Goal: Task Accomplishment & Management: Manage account settings

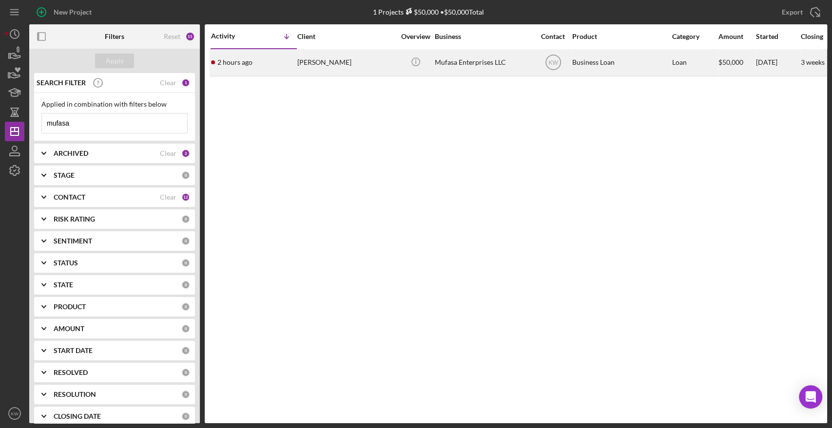
click at [310, 64] on div "[PERSON_NAME]" at bounding box center [345, 63] width 97 height 26
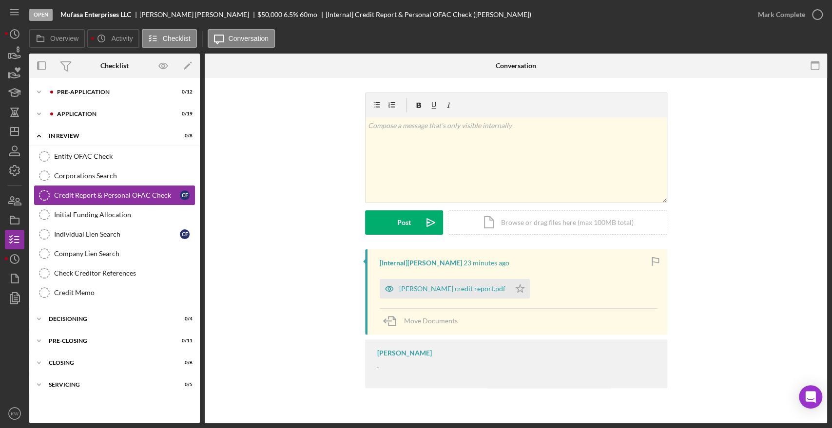
click at [98, 193] on div "Credit Report & Personal OFAC Check" at bounding box center [117, 195] width 126 height 8
click at [460, 286] on div "Courtney Faucher credit report.pdf" at bounding box center [452, 289] width 106 height 8
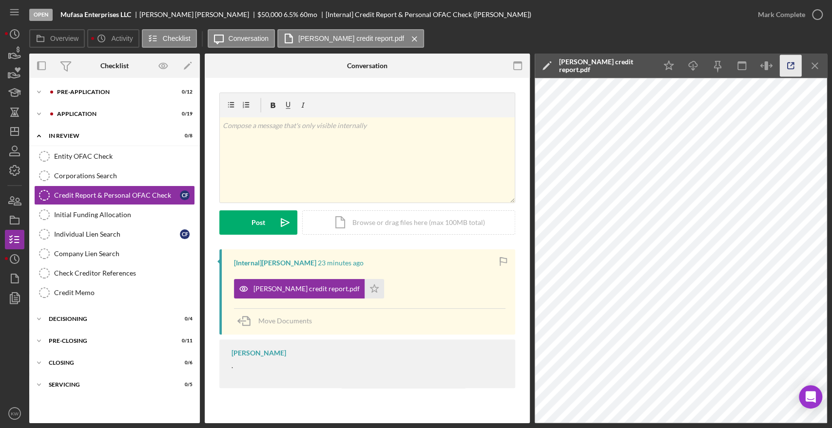
click at [794, 67] on icon "button" at bounding box center [791, 66] width 22 height 22
click at [16, 162] on icon "button" at bounding box center [14, 170] width 24 height 24
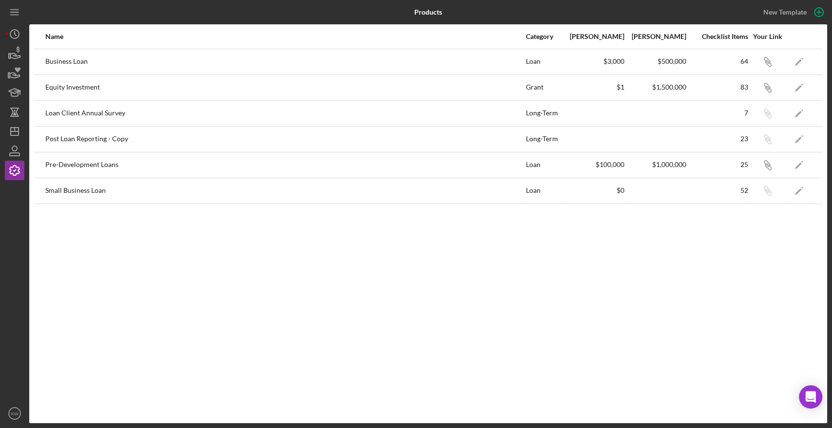
click at [749, 61] on div "Icon/Link" at bounding box center [767, 62] width 37 height 24
click at [795, 61] on icon "Icon/Edit" at bounding box center [799, 62] width 22 height 22
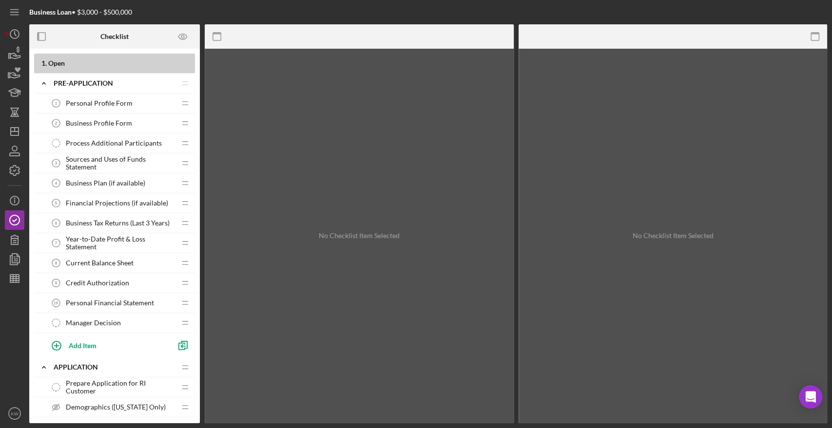
drag, startPoint x: 38, startPoint y: 61, endPoint x: 148, endPoint y: 213, distance: 186.8
click at [817, 38] on icon "button" at bounding box center [815, 37] width 22 height 22
click at [214, 38] on icon "button" at bounding box center [217, 37] width 22 height 22
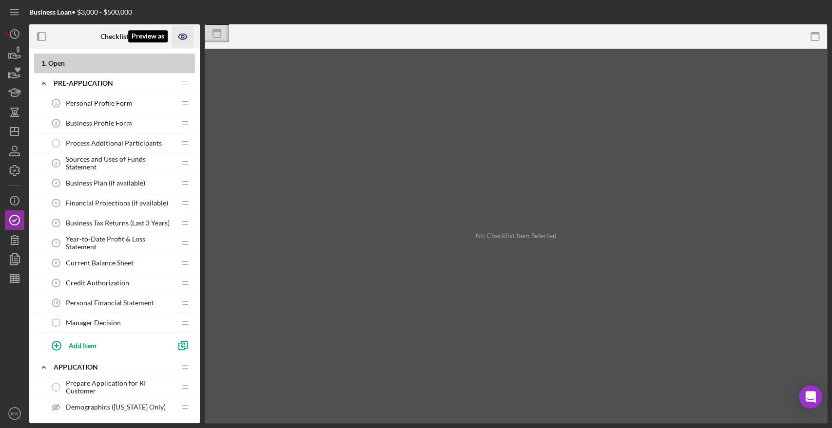
click at [185, 37] on icon "Preview as" at bounding box center [183, 37] width 22 height 22
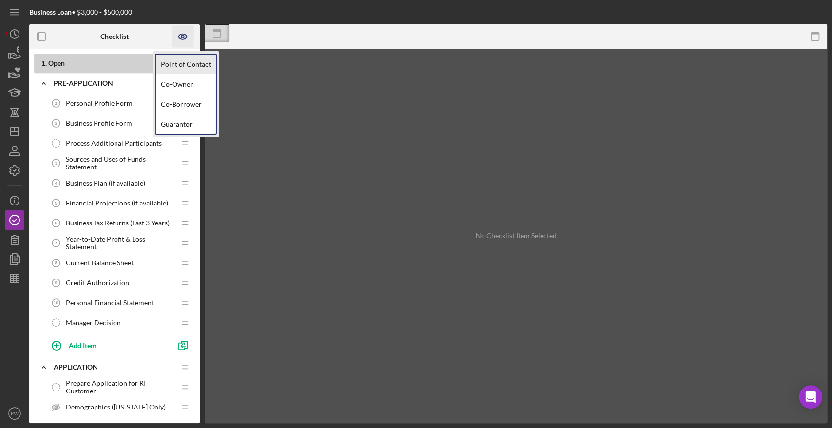
click at [186, 65] on link "Point of Contact" at bounding box center [186, 65] width 60 height 20
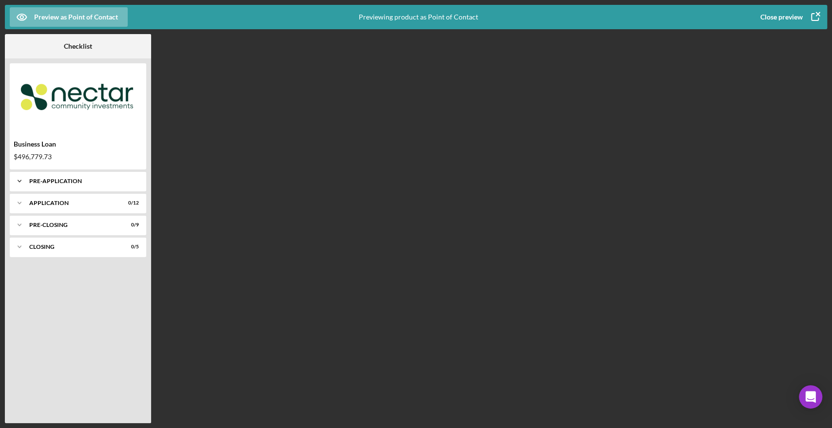
click at [47, 183] on div "Pre-Application" at bounding box center [81, 181] width 105 height 6
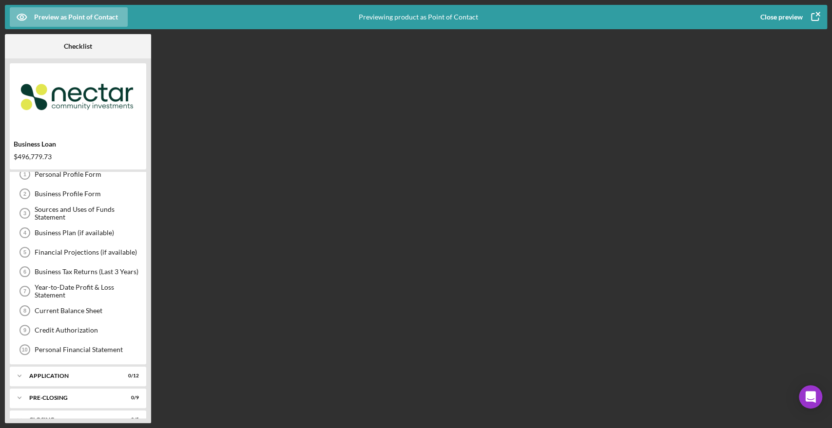
scroll to position [42, 0]
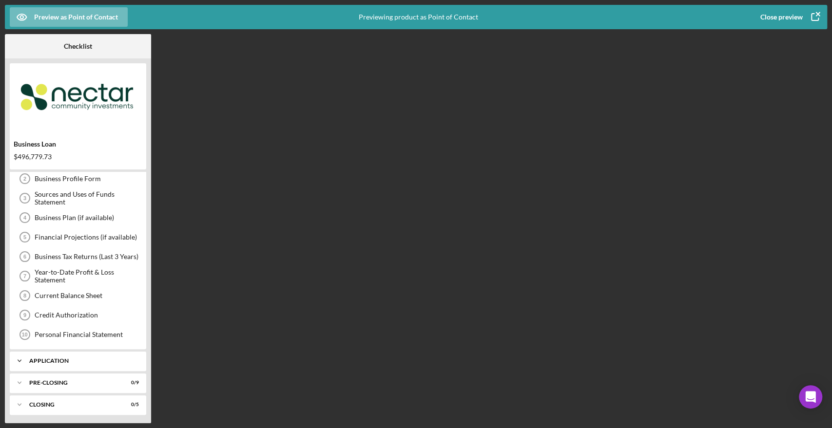
click at [38, 358] on div "Application" at bounding box center [81, 361] width 105 height 6
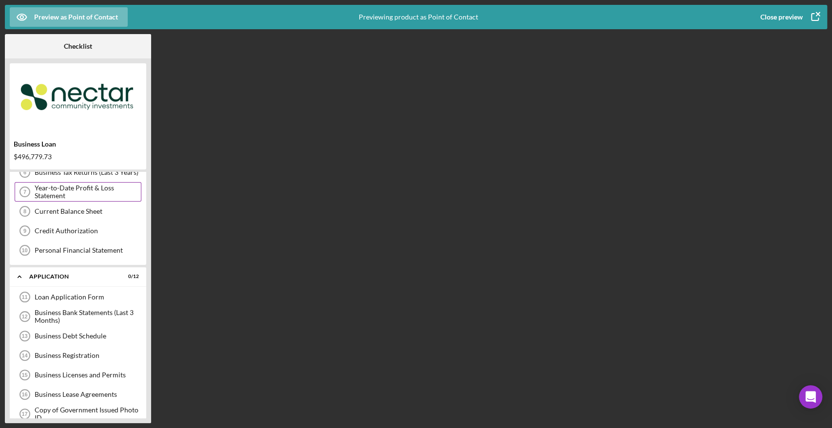
scroll to position [0, 0]
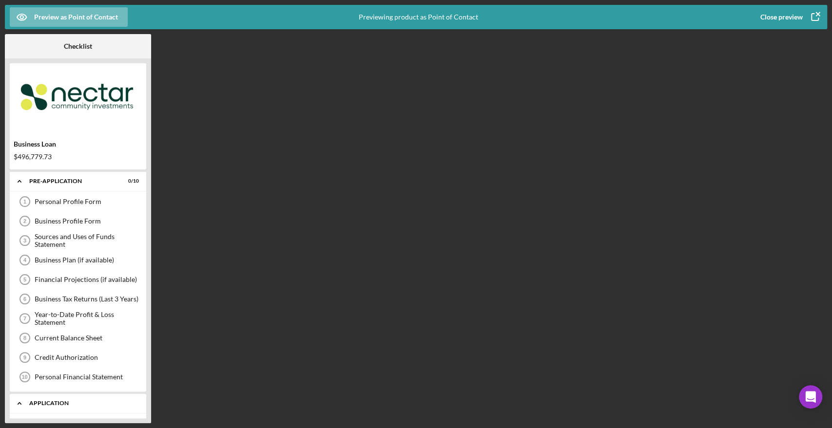
click at [55, 395] on div "Icon/Expander Application 0 / 12" at bounding box center [78, 404] width 136 height 20
click at [69, 179] on div "Pre-Application" at bounding box center [81, 181] width 105 height 6
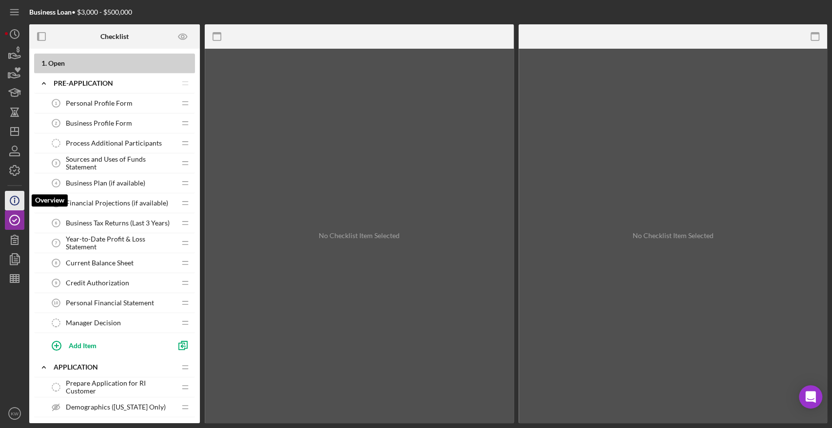
click at [16, 194] on icon "Icon/Info" at bounding box center [14, 201] width 24 height 24
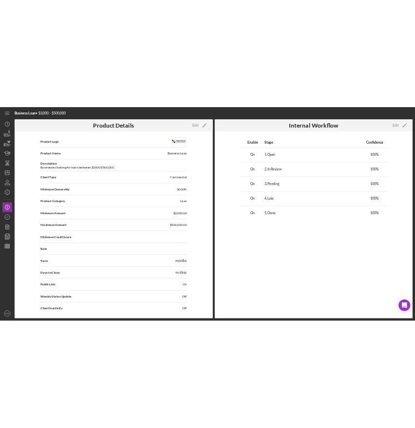
scroll to position [7, 0]
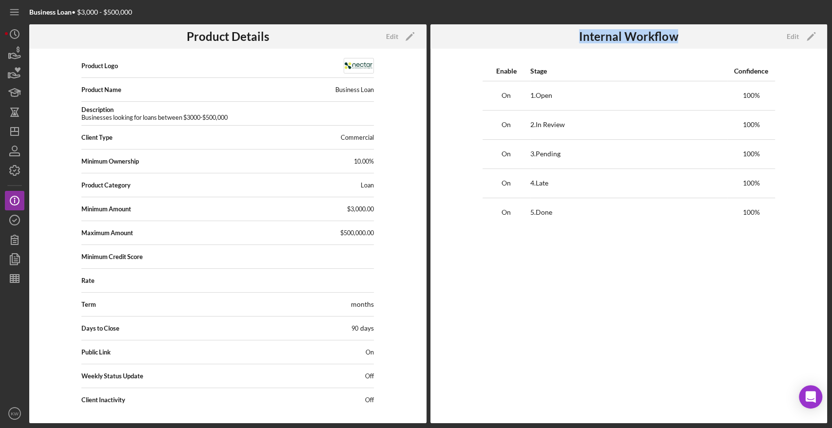
drag, startPoint x: 578, startPoint y: 38, endPoint x: 680, endPoint y: 34, distance: 101.9
click at [680, 34] on div "Internal Workflow" at bounding box center [628, 36] width 127 height 24
copy h3 "Internal Workflow"
drag, startPoint x: 531, startPoint y: 70, endPoint x: 557, endPoint y: 77, distance: 27.2
click at [557, 77] on th "Stage" at bounding box center [628, 70] width 197 height 19
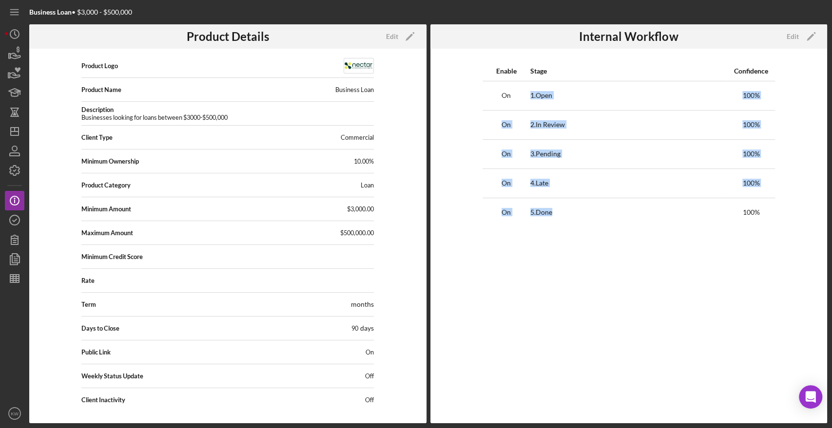
drag, startPoint x: 531, startPoint y: 95, endPoint x: 554, endPoint y: 213, distance: 120.5
click at [554, 213] on tbody "On 1 . Open 100 % On 2 . In Review 100 % On 3 . Pending 100 % On 4 . Late 100 %…" at bounding box center [628, 154] width 292 height 146
copy tbody "1 . Open 100 % On 2 . In Review 100 % On 3 . Pending 100 % On 4 . Late 100 % On…"
click at [13, 218] on icon "button" at bounding box center [14, 220] width 24 height 24
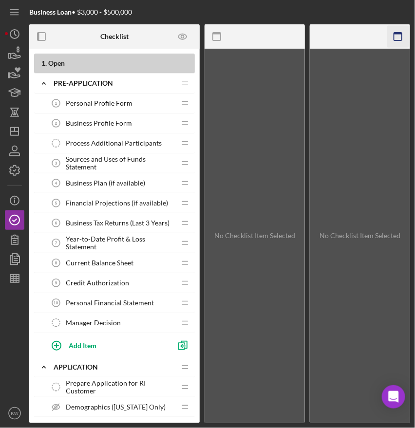
click at [401, 41] on icon "button" at bounding box center [398, 37] width 22 height 22
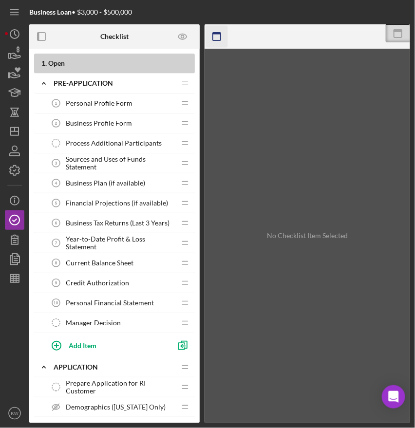
click at [211, 41] on icon "button" at bounding box center [217, 37] width 22 height 22
click at [211, 41] on icon at bounding box center [217, 33] width 24 height 24
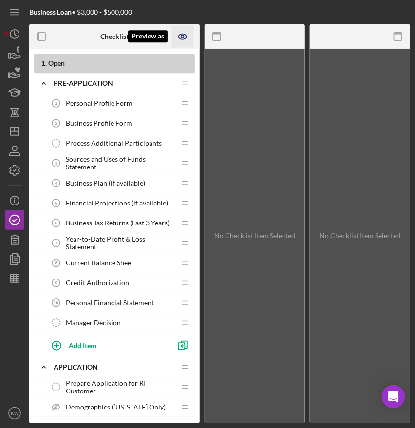
click at [183, 32] on icon "Preview as" at bounding box center [183, 37] width 22 height 22
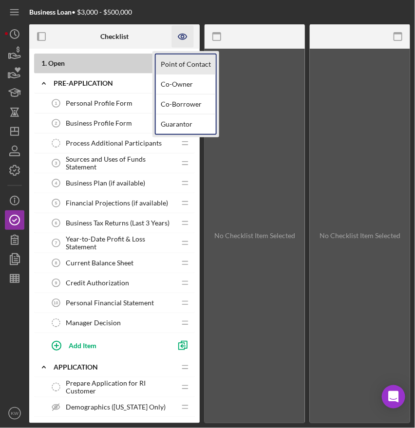
click at [183, 55] on link "Point of Contact" at bounding box center [186, 65] width 60 height 20
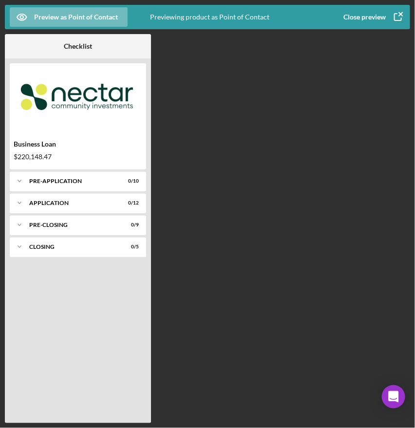
click at [394, 22] on icon "button" at bounding box center [398, 17] width 24 height 24
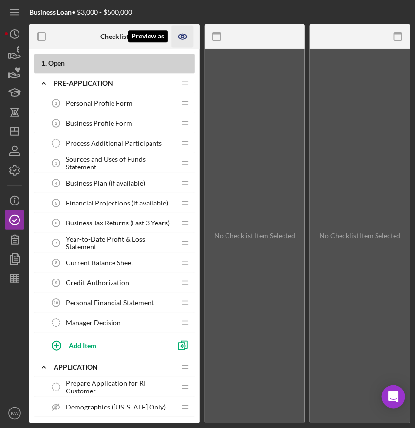
click at [184, 36] on icon "Preview as" at bounding box center [182, 36] width 3 height 3
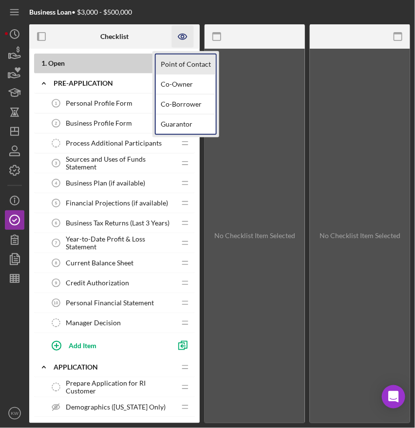
click at [185, 63] on link "Point of Contact" at bounding box center [186, 65] width 60 height 20
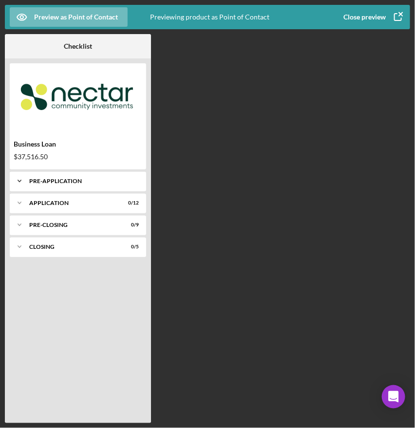
click at [68, 177] on div "Icon/Expander Pre-Application 0 / 10" at bounding box center [78, 181] width 136 height 19
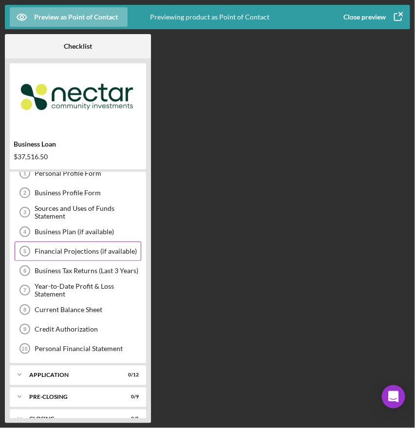
scroll to position [42, 0]
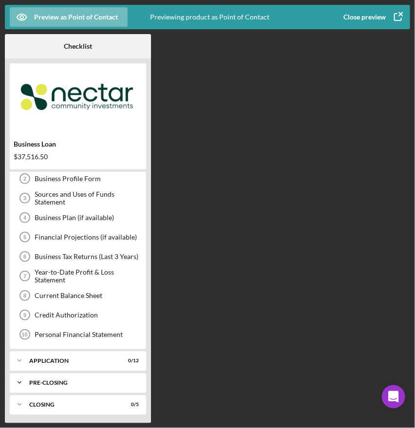
click at [63, 378] on div "Icon/Expander Pre-Closing 0 / 9" at bounding box center [78, 382] width 136 height 19
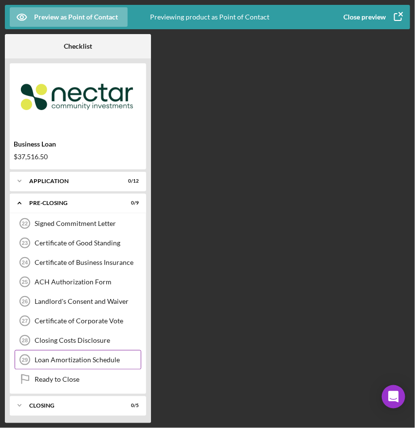
scroll to position [59, 0]
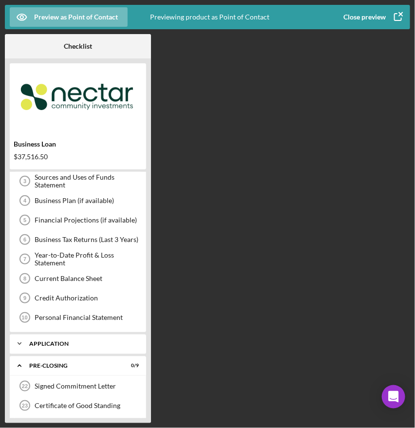
click at [62, 347] on div "Icon/Expander Application 0 / 12" at bounding box center [78, 343] width 136 height 19
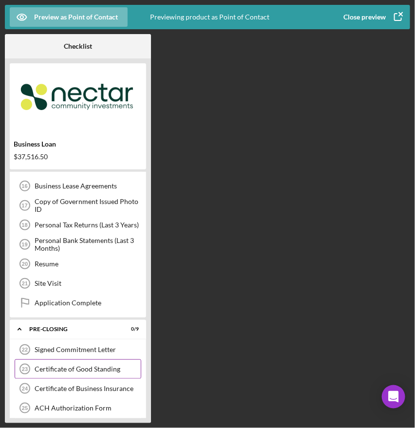
scroll to position [351, 0]
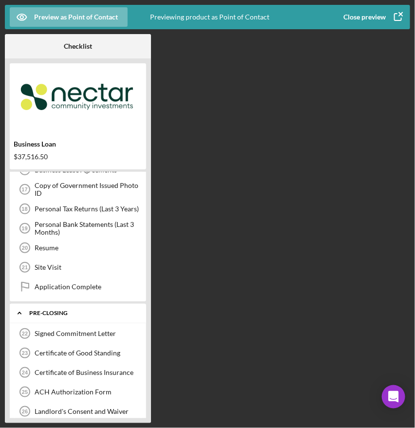
click at [45, 310] on div "Pre-Closing" at bounding box center [81, 313] width 105 height 6
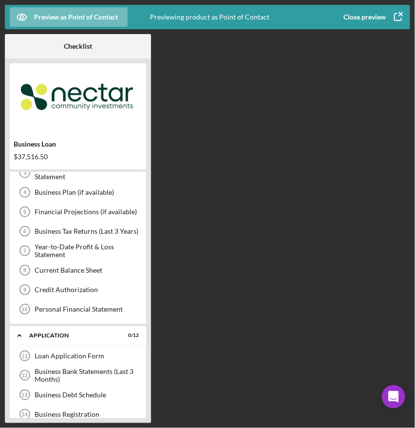
scroll to position [10, 0]
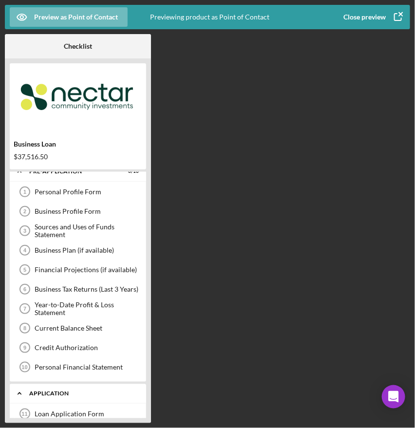
click at [60, 394] on div "Application" at bounding box center [81, 394] width 105 height 6
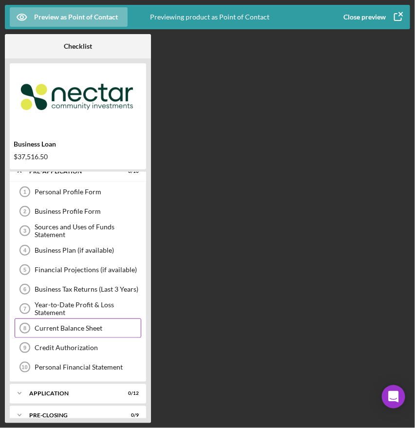
scroll to position [0, 0]
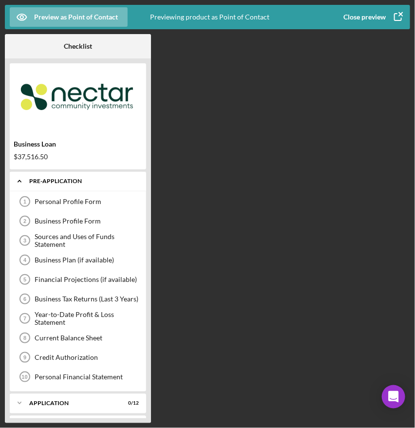
click at [48, 185] on div "Icon/Expander Pre-Application 0 / 10" at bounding box center [78, 182] width 136 height 20
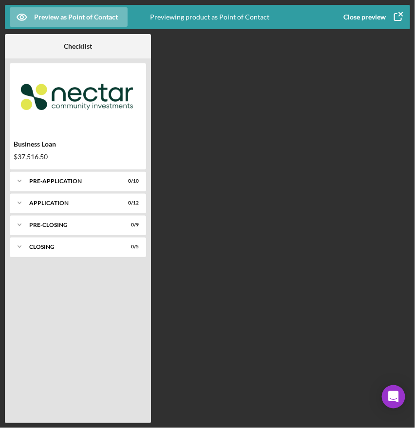
click at [397, 14] on icon "button" at bounding box center [398, 17] width 24 height 24
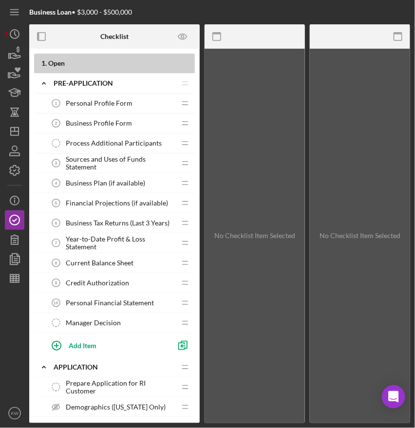
drag, startPoint x: 42, startPoint y: 103, endPoint x: 159, endPoint y: 317, distance: 243.8
drag, startPoint x: 32, startPoint y: 78, endPoint x: 216, endPoint y: 302, distance: 289.4
click at [215, 302] on div "Checklist 1 . Open Icon/Expander Pre-Application Icon/Edit Icon/Drag Personal P…" at bounding box center [219, 223] width 381 height 399
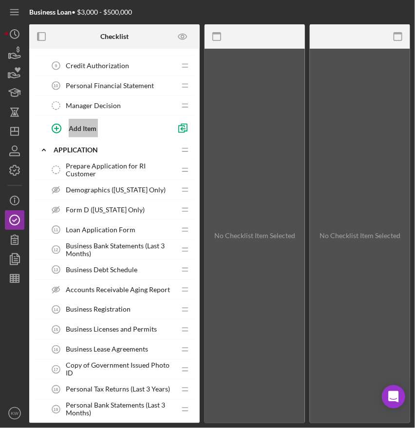
scroll to position [226, 0]
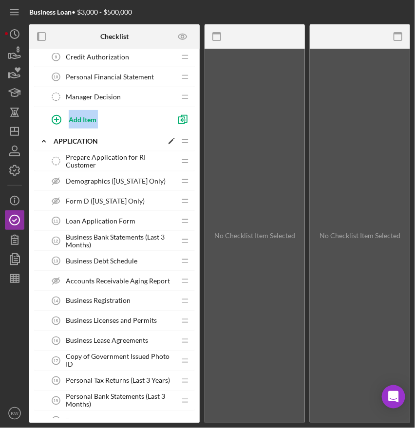
click at [47, 135] on icon "Icon/Expander" at bounding box center [43, 141] width 19 height 19
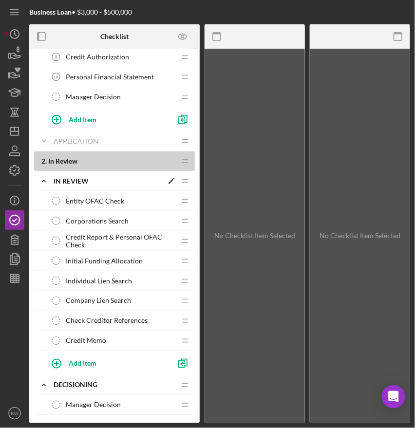
click at [43, 183] on icon "Icon/Expander" at bounding box center [43, 181] width 19 height 19
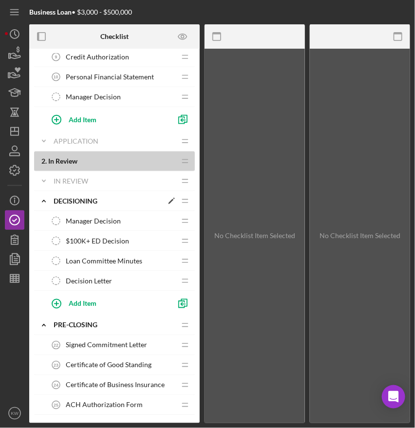
click at [45, 202] on icon "Icon/Expander" at bounding box center [43, 200] width 19 height 19
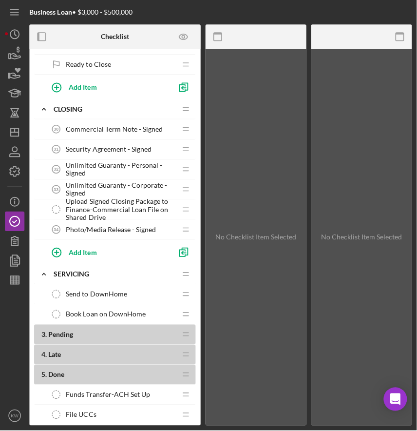
scroll to position [605, 0]
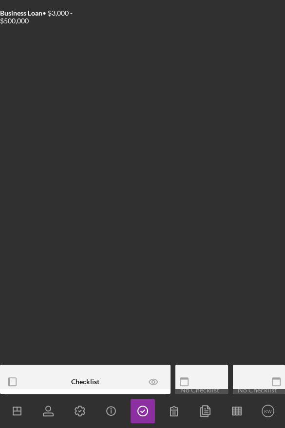
click at [131, 35] on div "Business Loan • $3,000 - $500,000 Checklist 1 . Open Icon/Expander Pre-Applicat…" at bounding box center [142, 214] width 285 height 428
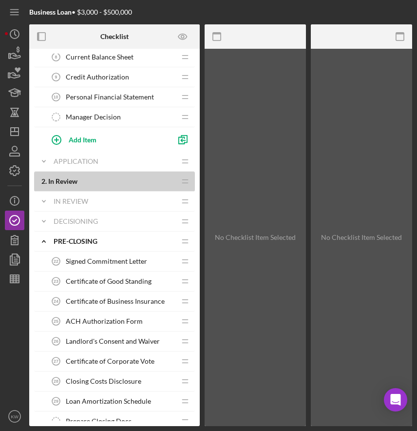
scroll to position [216, 0]
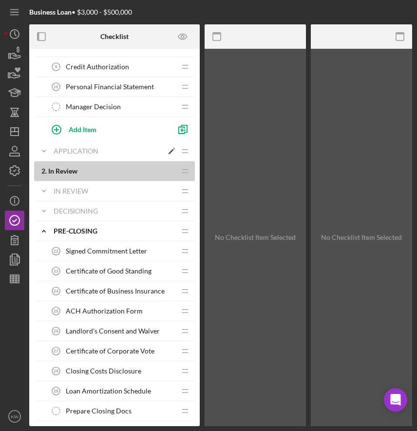
click at [43, 148] on icon "Icon/Expander" at bounding box center [43, 150] width 19 height 19
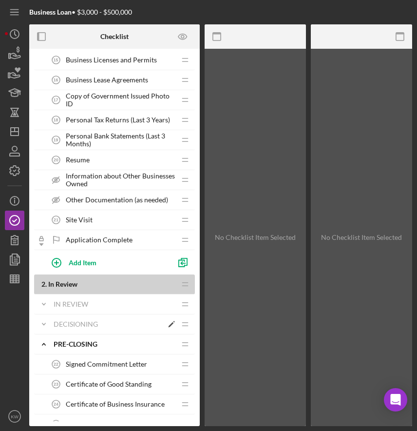
scroll to position [595, 0]
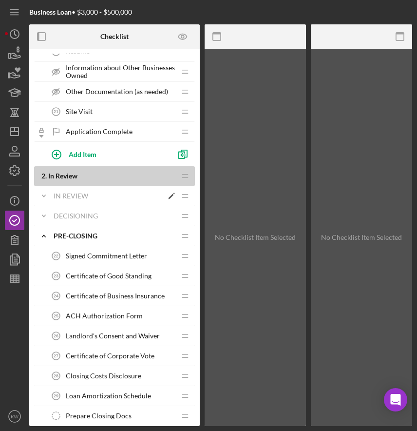
click at [79, 195] on div "In Review" at bounding box center [108, 196] width 109 height 8
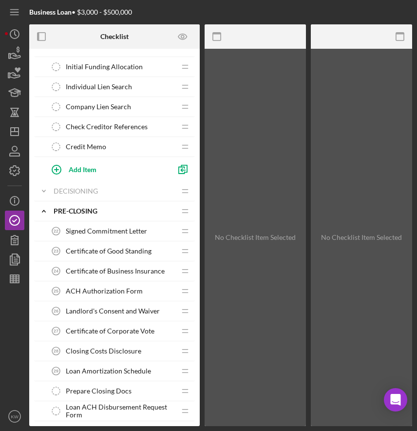
scroll to position [812, 0]
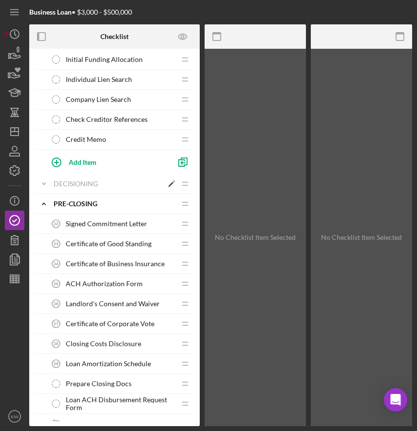
click at [78, 180] on div "Decisioning" at bounding box center [108, 184] width 109 height 8
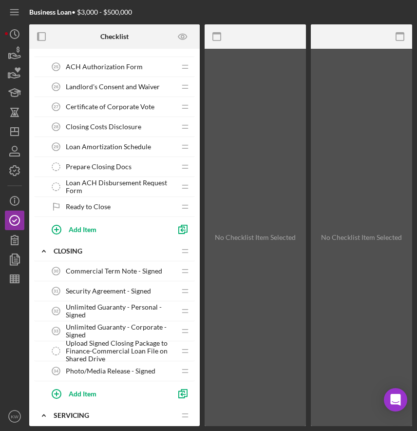
scroll to position [1137, 0]
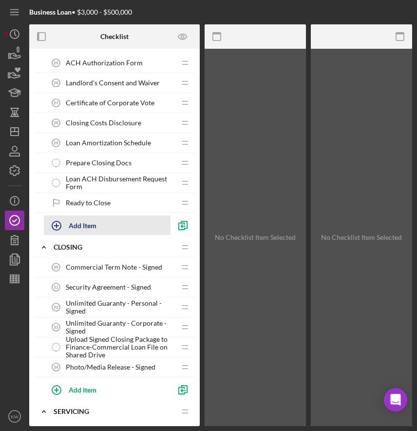
click at [91, 222] on div "Add Item" at bounding box center [83, 225] width 28 height 19
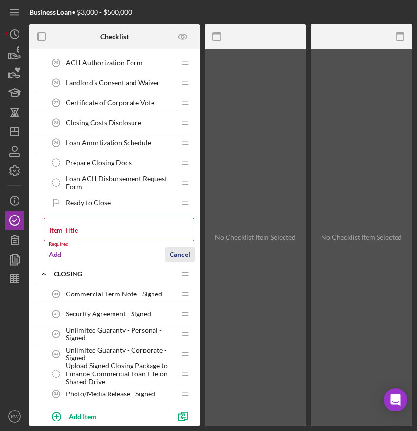
click at [175, 242] on form "Item Title Required Add Cancel" at bounding box center [119, 238] width 151 height 51
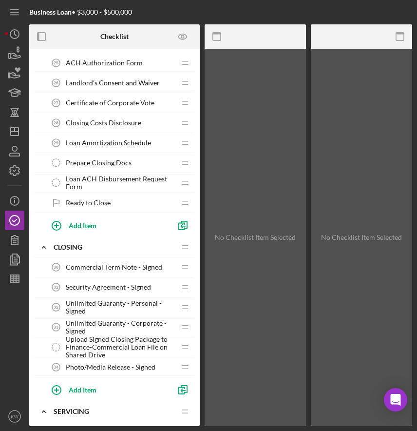
click at [102, 185] on span "Loan ACH Disbursement Request Form" at bounding box center [121, 183] width 110 height 16
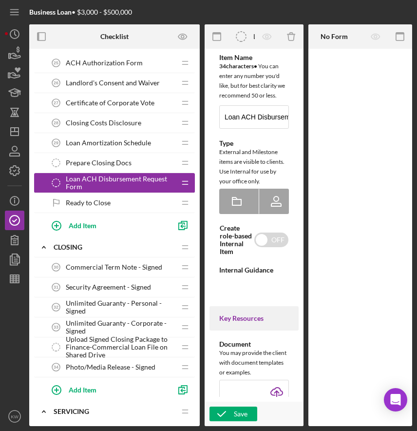
type textarea "<div>MCCI Check Request form</div>"
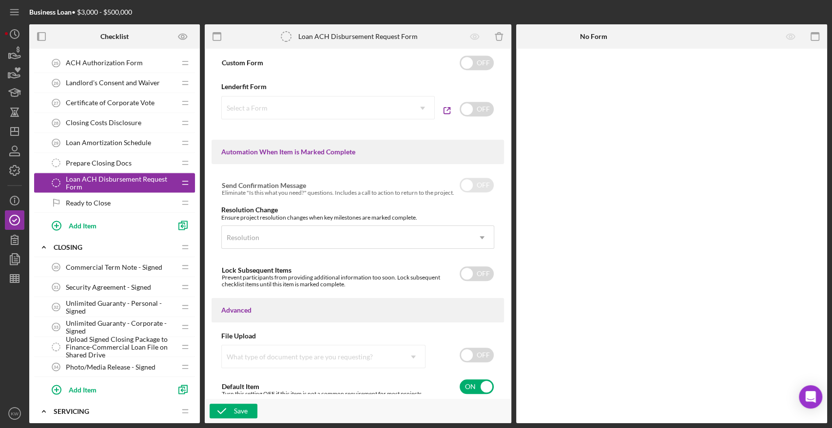
scroll to position [503, 0]
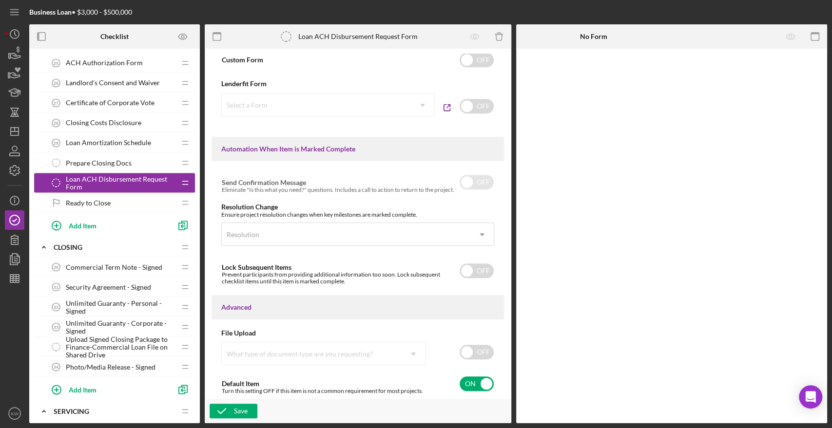
drag, startPoint x: 55, startPoint y: 363, endPoint x: 55, endPoint y: 346, distance: 16.6
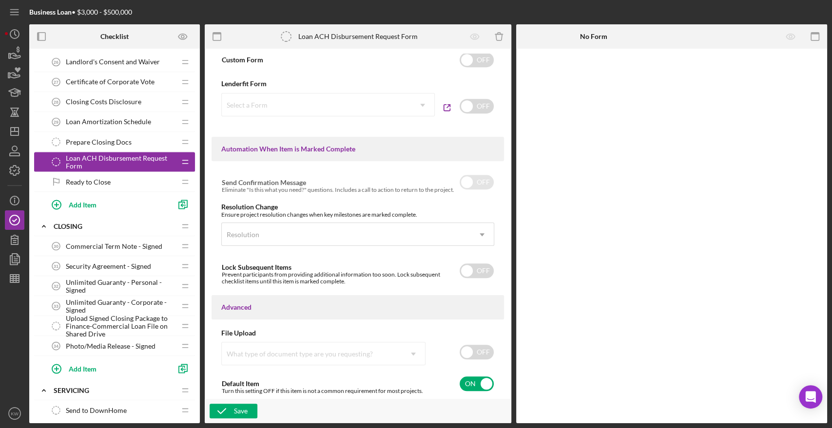
scroll to position [1255, 0]
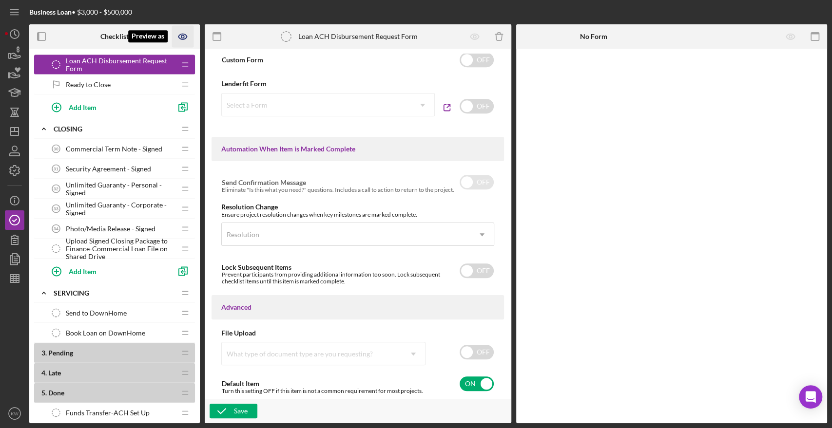
click at [187, 33] on icon "Preview as" at bounding box center [183, 37] width 22 height 22
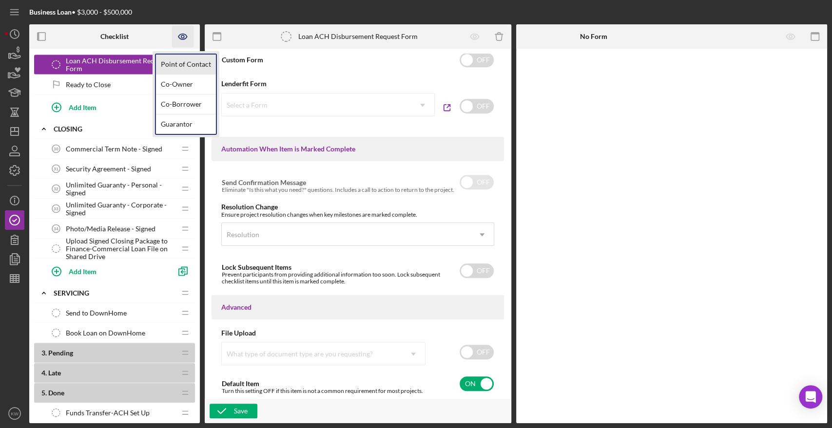
click at [184, 68] on link "Point of Contact" at bounding box center [186, 65] width 60 height 20
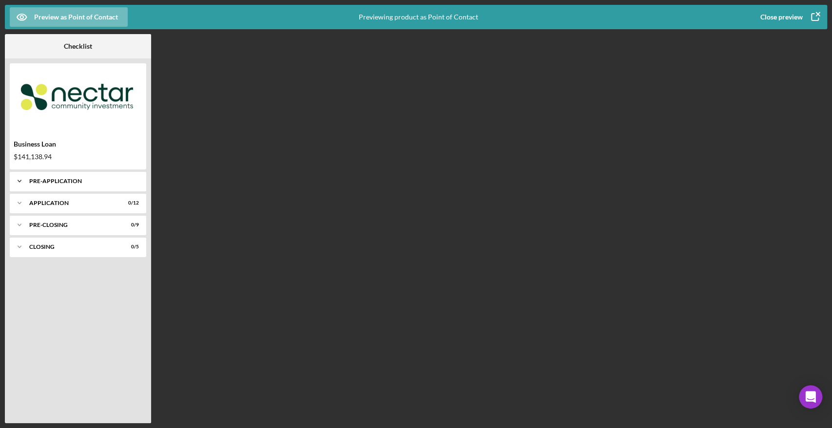
click at [55, 179] on div "Pre-Application" at bounding box center [81, 181] width 105 height 6
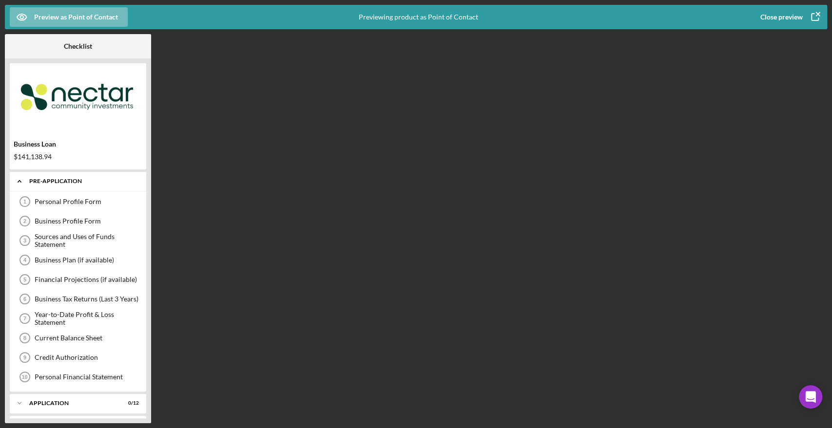
scroll to position [42, 0]
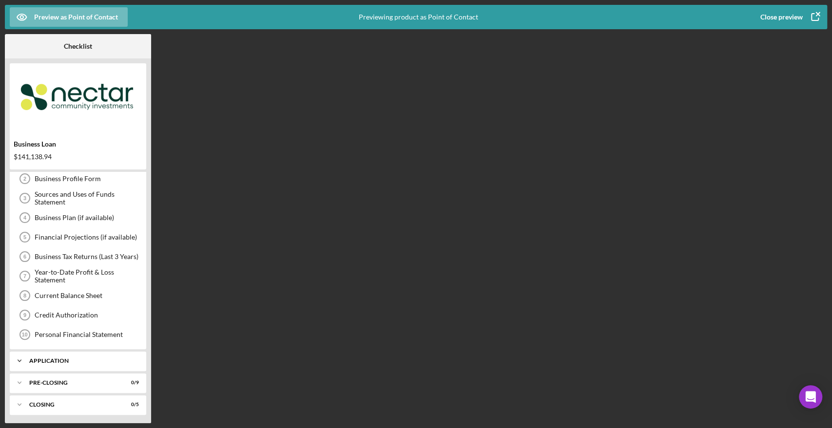
click at [67, 362] on div "Application" at bounding box center [81, 361] width 105 height 6
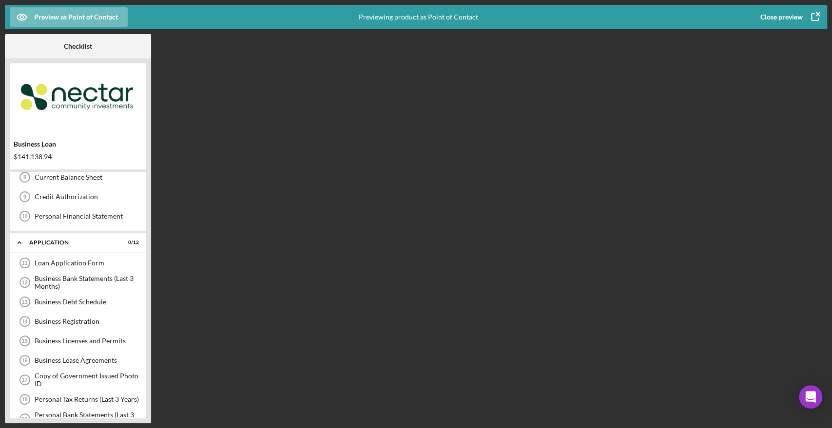
scroll to position [280, 0]
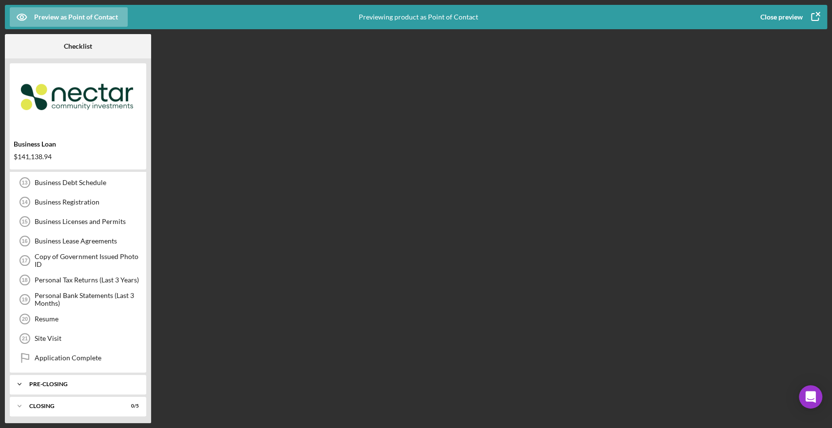
click at [66, 382] on div "Pre-Closing" at bounding box center [81, 385] width 105 height 6
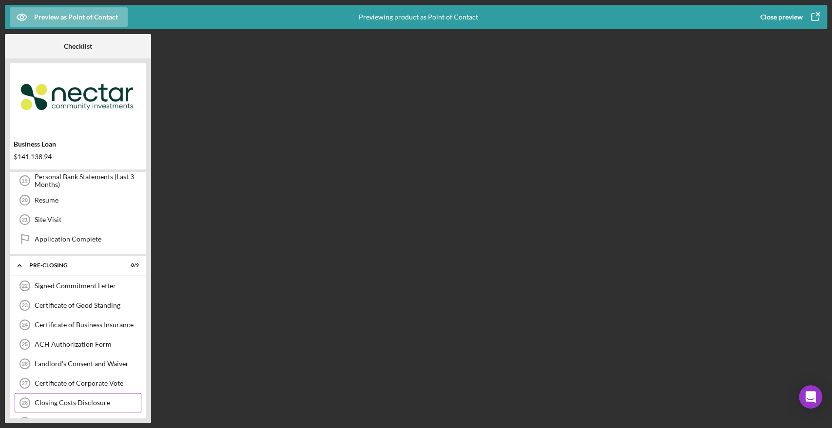
scroll to position [460, 0]
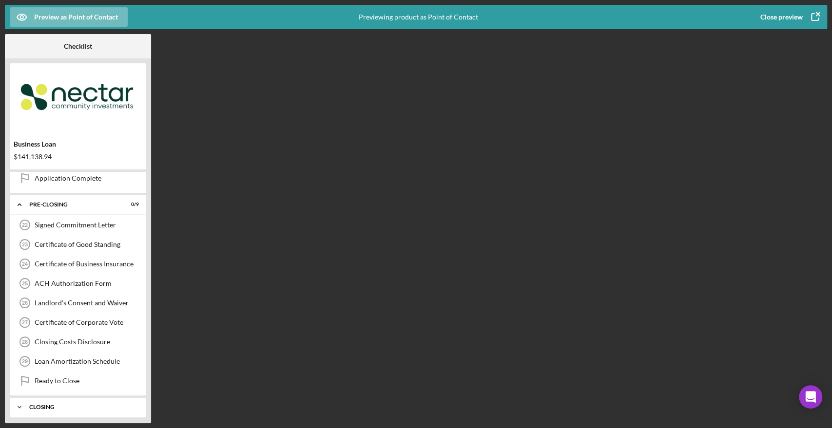
click at [59, 405] on div "Closing" at bounding box center [81, 407] width 105 height 6
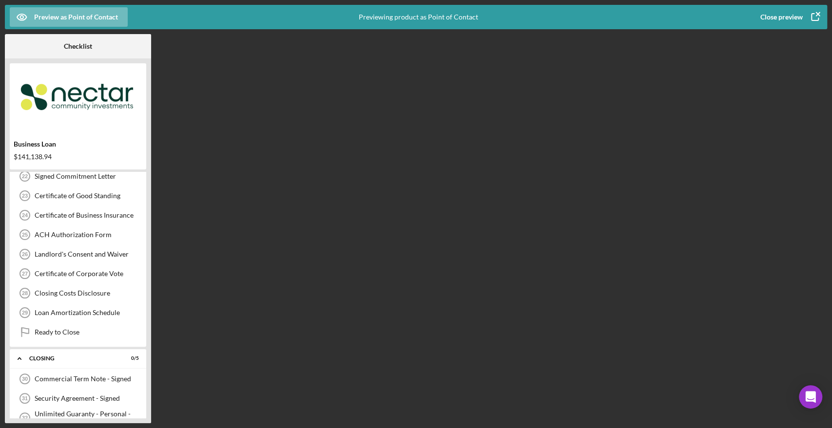
scroll to position [562, 0]
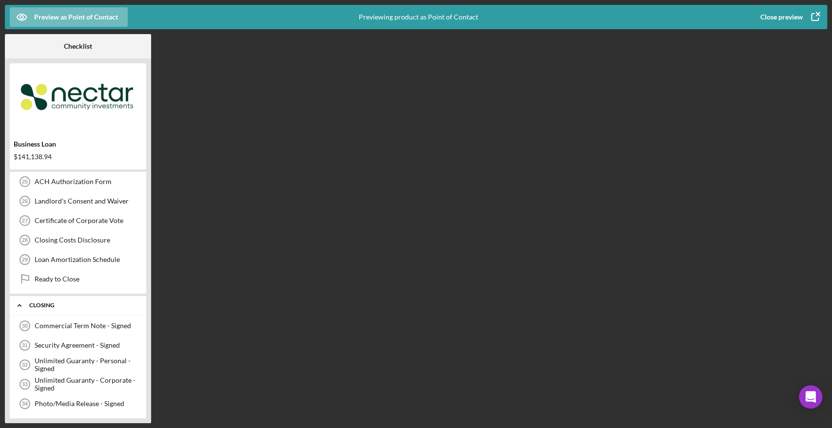
click at [38, 303] on div "Closing" at bounding box center [81, 306] width 105 height 6
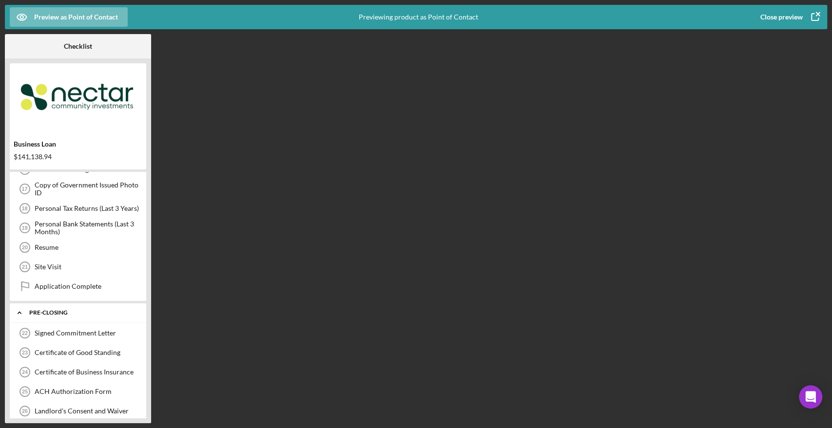
click at [47, 306] on div "Icon/Expander Pre-Closing 0 / 9" at bounding box center [78, 313] width 136 height 20
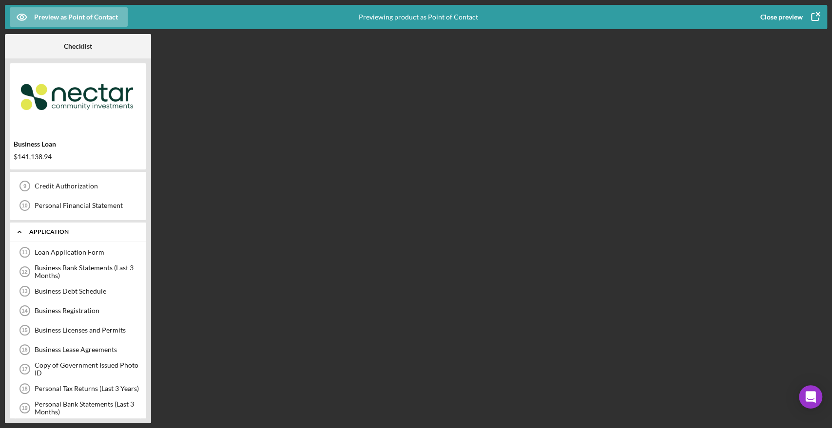
click at [54, 238] on div "Icon/Expander Application 0 / 12" at bounding box center [78, 232] width 136 height 20
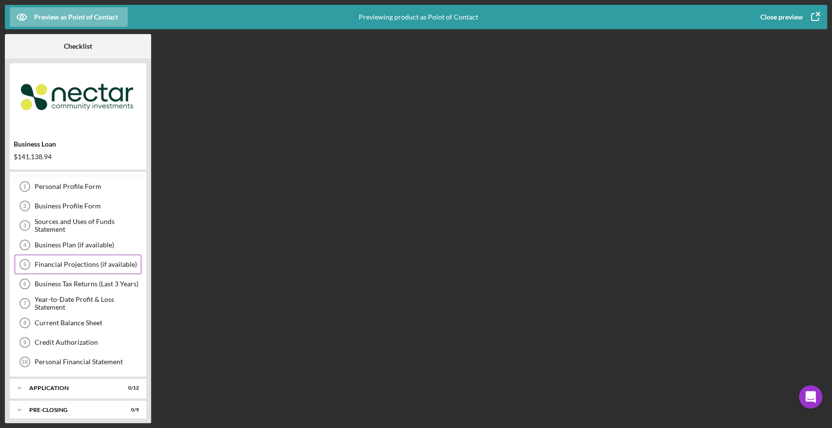
scroll to position [0, 0]
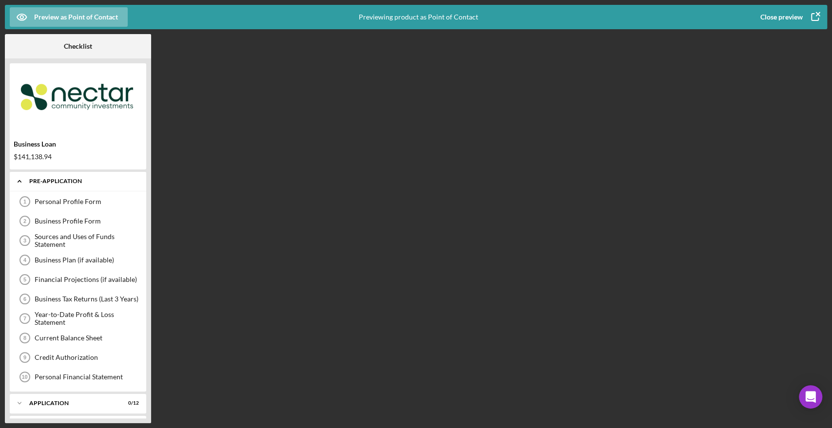
click at [56, 184] on div "Pre-Application" at bounding box center [81, 181] width 105 height 6
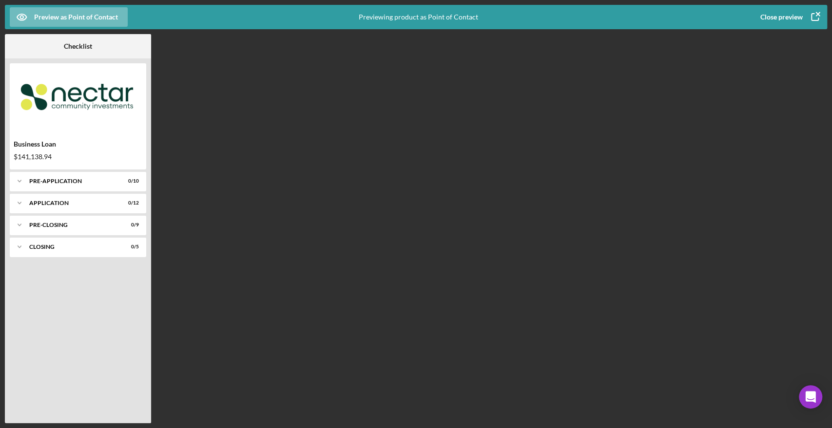
click at [821, 15] on icon "button" at bounding box center [815, 17] width 24 height 24
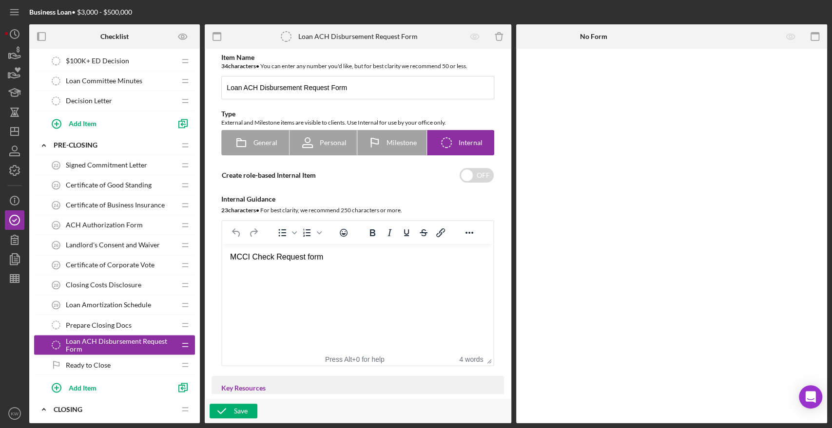
scroll to position [1363, 0]
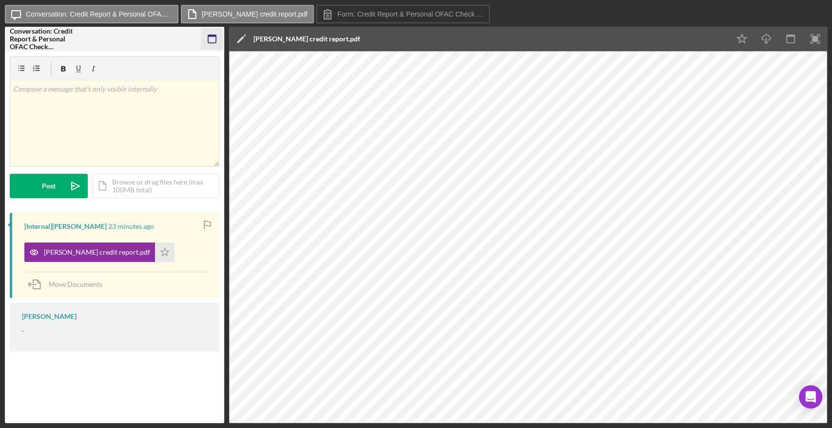
click at [207, 36] on icon "button" at bounding box center [212, 39] width 22 height 22
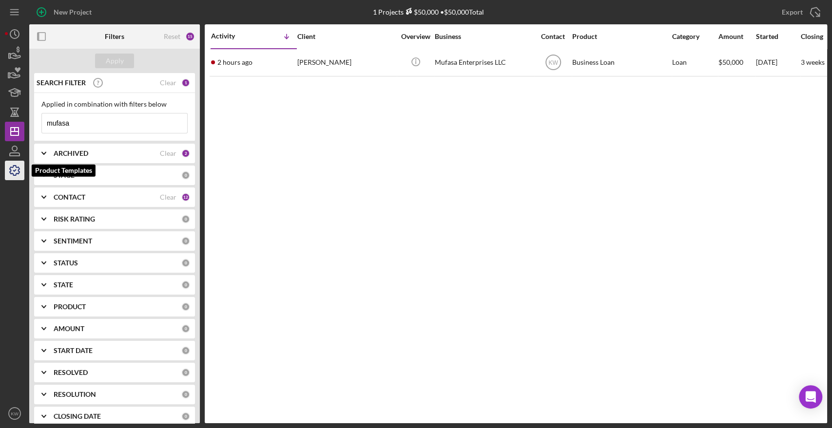
click at [10, 173] on icon "button" at bounding box center [14, 170] width 24 height 24
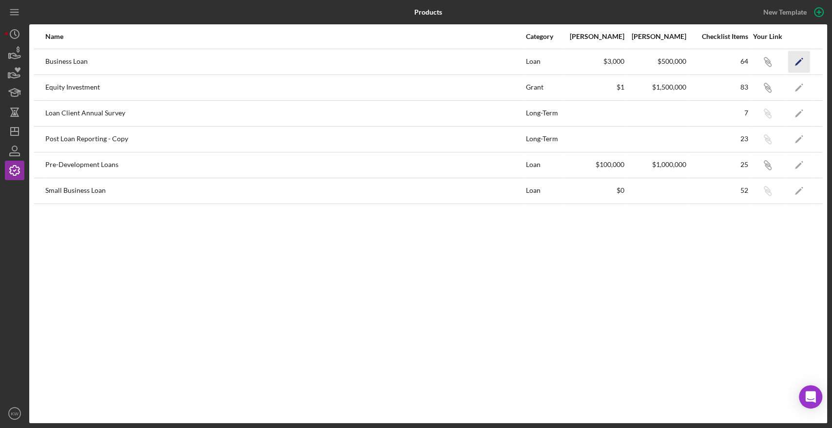
click at [794, 58] on icon "Icon/Edit" at bounding box center [799, 62] width 22 height 22
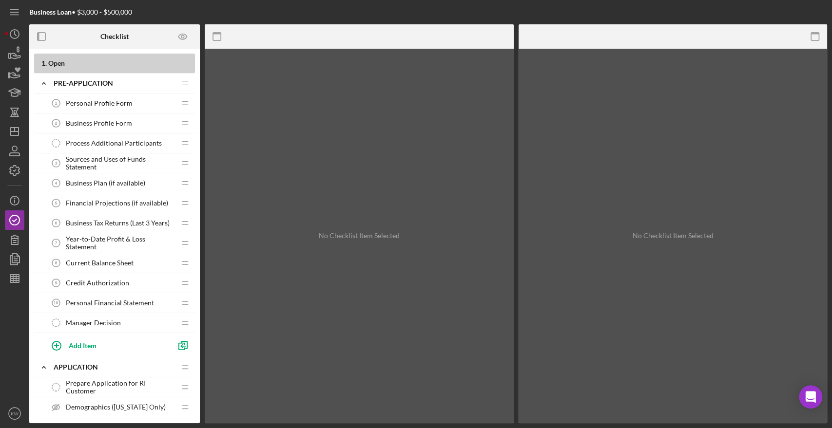
click at [116, 106] on span "Personal Profile Form" at bounding box center [99, 103] width 67 height 8
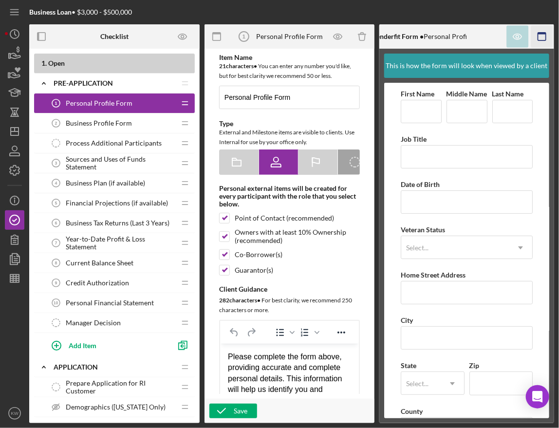
click at [541, 38] on icon "button" at bounding box center [543, 37] width 22 height 22
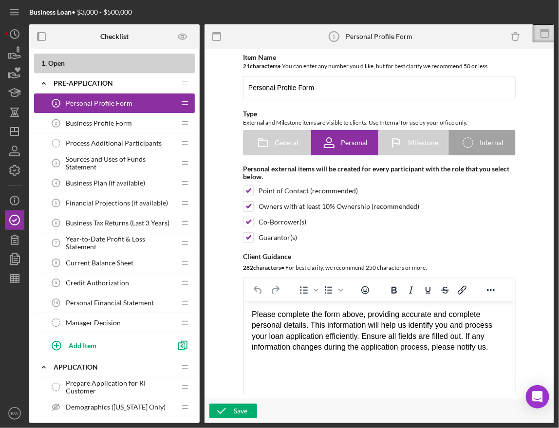
click at [88, 126] on span "Business Profile Form" at bounding box center [99, 123] width 66 height 8
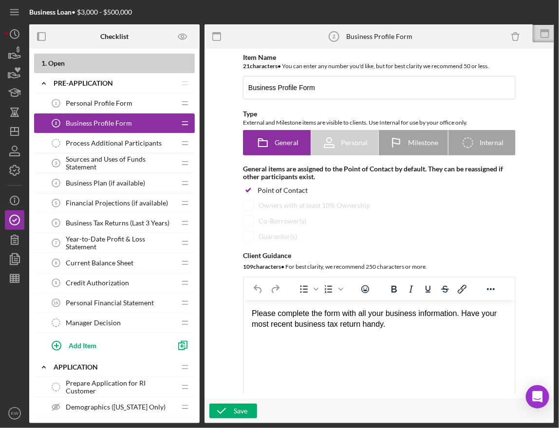
click at [123, 163] on span "Sources and Uses of Funds Statement" at bounding box center [121, 163] width 110 height 16
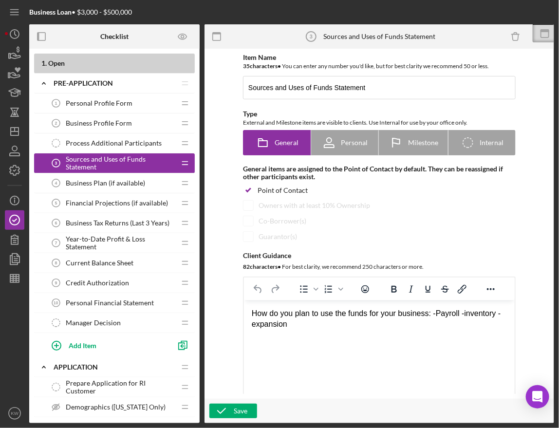
click at [99, 181] on span "Business Plan (if available)" at bounding box center [105, 183] width 79 height 8
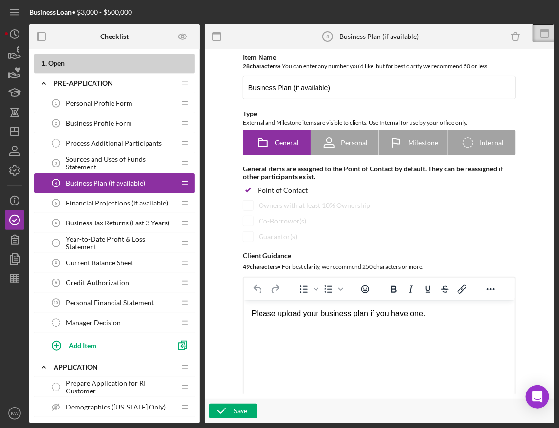
click at [100, 204] on span "Financial Projections (if available)" at bounding box center [117, 203] width 102 height 8
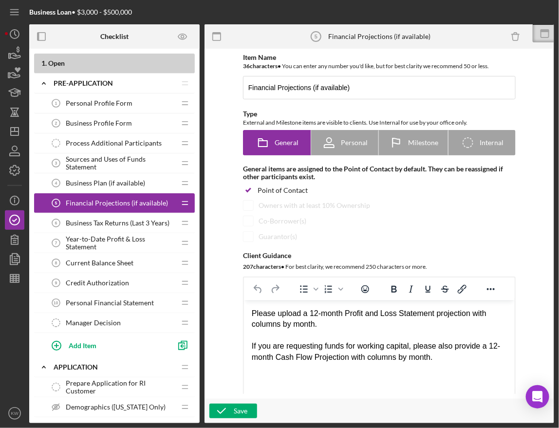
click at [102, 221] on span "Business Tax Returns (Last 3 Years)" at bounding box center [118, 223] width 104 height 8
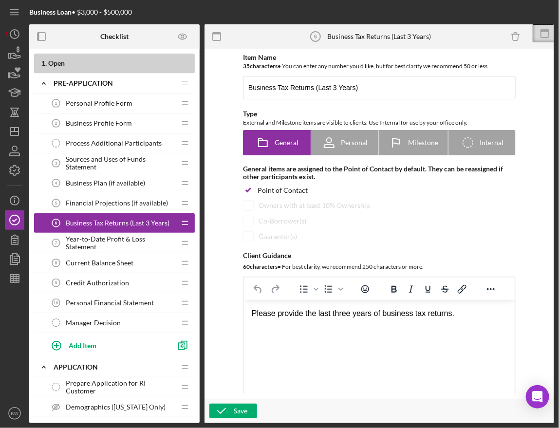
click at [109, 241] on span "Year-to-Date Profit & Loss Statement" at bounding box center [121, 243] width 110 height 16
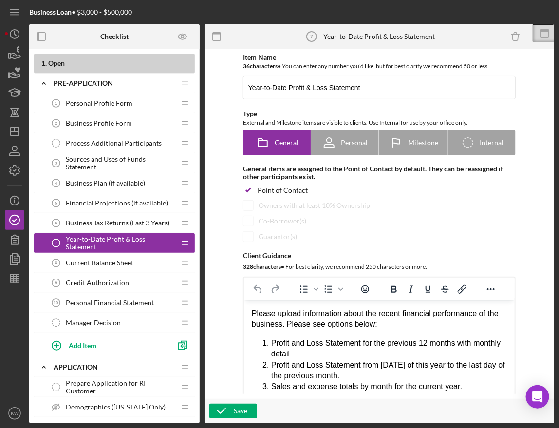
click at [105, 263] on span "Current Balance Sheet" at bounding box center [100, 263] width 68 height 8
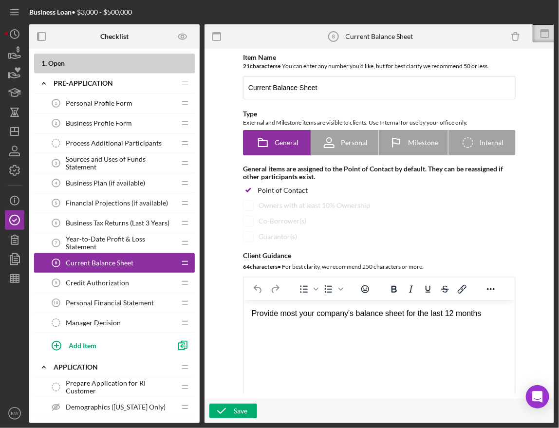
click at [105, 287] on div "Credit Authorization 9 Credit Authorization" at bounding box center [110, 282] width 129 height 19
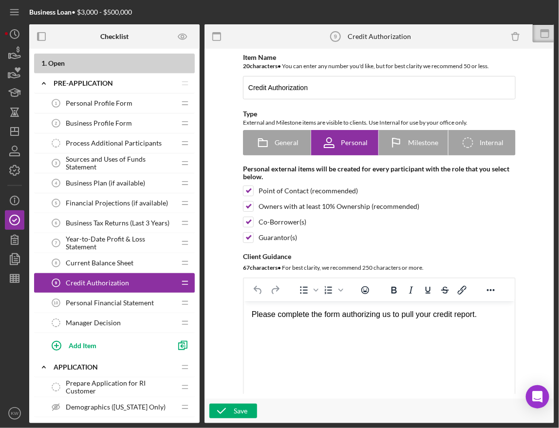
click at [82, 333] on div "Add Item" at bounding box center [119, 345] width 151 height 24
click at [85, 326] on span "Manager Decision" at bounding box center [93, 323] width 55 height 8
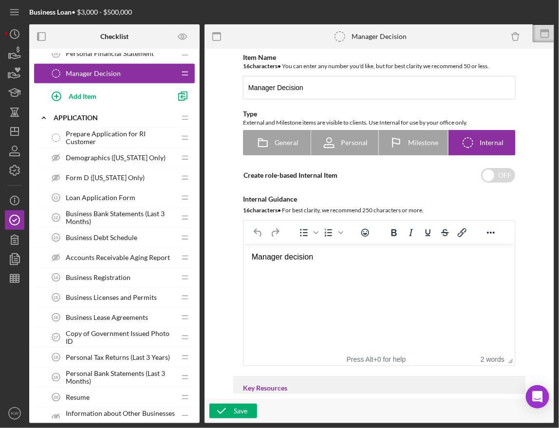
scroll to position [216, 0]
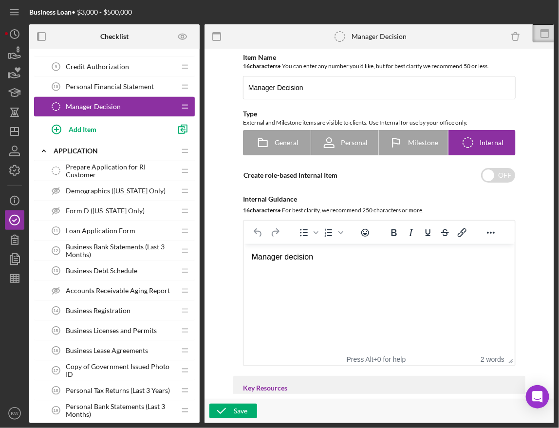
click at [101, 172] on span "Prepare Application for RI Customer" at bounding box center [121, 171] width 110 height 16
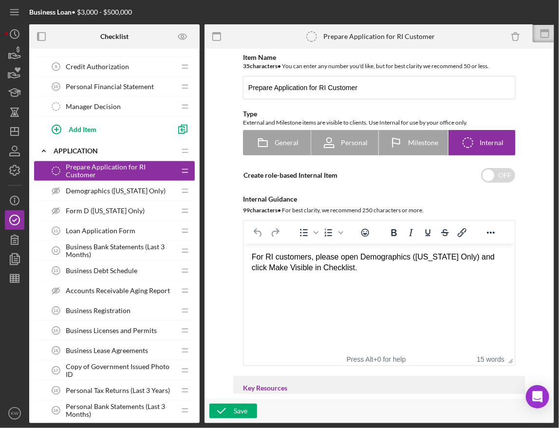
click at [102, 184] on div "Demographics ([US_STATE] Only) Demographics ([US_STATE] Only)" at bounding box center [110, 190] width 129 height 19
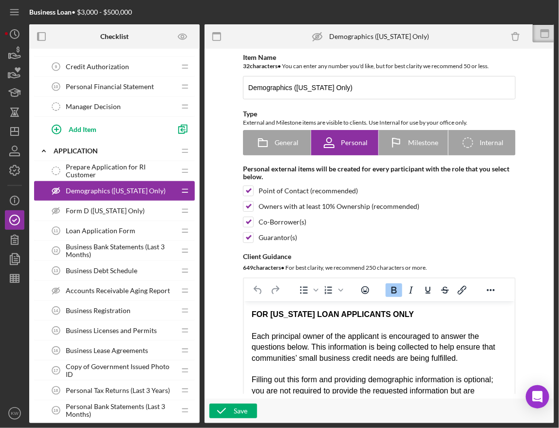
click at [99, 208] on span "Form D ([US_STATE] Only)" at bounding box center [105, 211] width 79 height 8
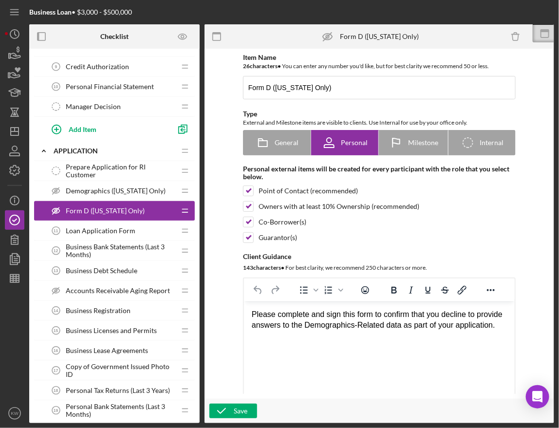
click at [122, 234] on div "Loan Application Form 11 Loan Application Form" at bounding box center [110, 230] width 129 height 19
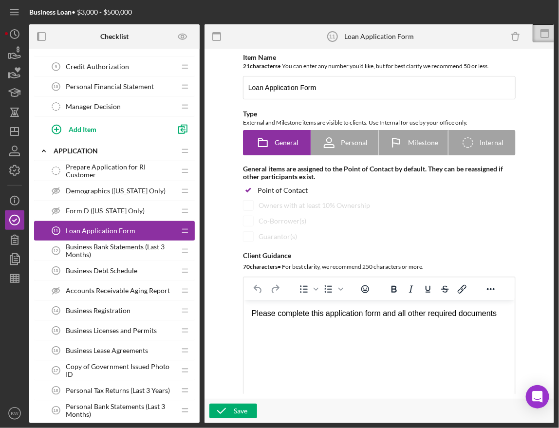
click at [144, 234] on div "Loan Application Form 11 Loan Application Form" at bounding box center [110, 230] width 129 height 19
click at [125, 248] on span "Business Bank Statements (Last 3 Months)" at bounding box center [121, 251] width 110 height 16
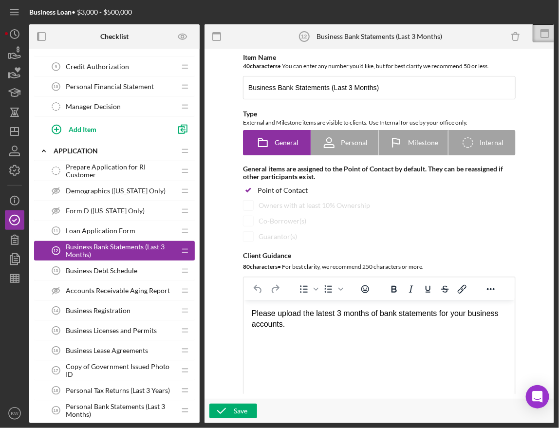
click at [104, 270] on span "Business Debt Schedule" at bounding box center [102, 271] width 72 height 8
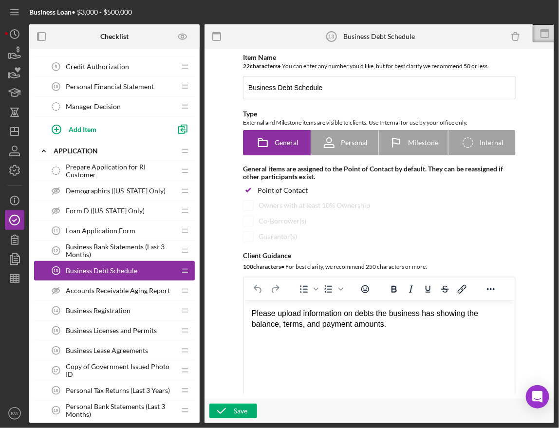
click at [104, 284] on div "Accounts Receivable Aging Report Accounts Receivable Aging Report" at bounding box center [110, 290] width 129 height 19
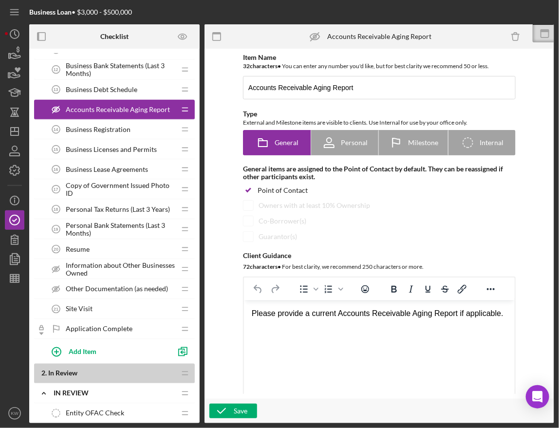
scroll to position [433, 0]
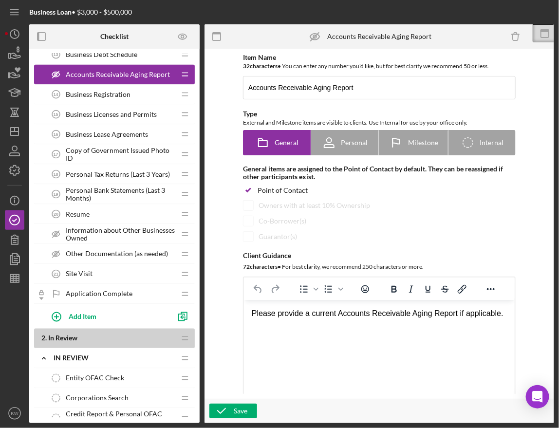
click at [113, 92] on span "Business Registration" at bounding box center [98, 95] width 65 height 8
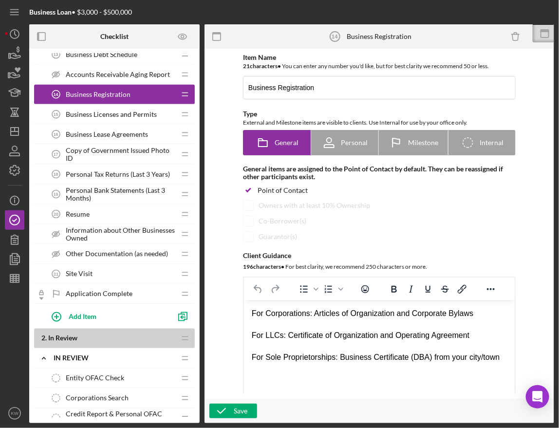
click at [123, 112] on span "Business Licenses and Permits" at bounding box center [111, 115] width 91 height 8
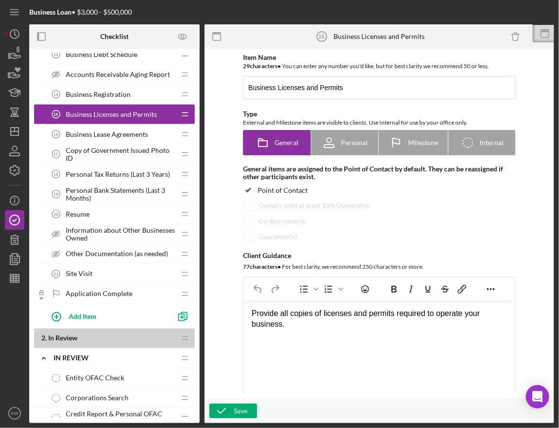
click at [124, 131] on span "Business Lease Agreements" at bounding box center [107, 135] width 82 height 8
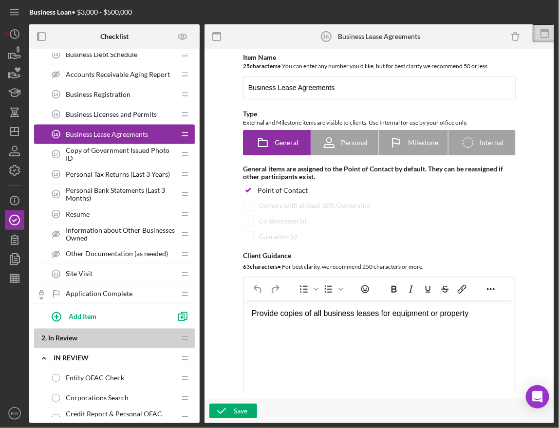
click at [127, 152] on span "Copy of Government Issued Photo ID" at bounding box center [121, 155] width 110 height 16
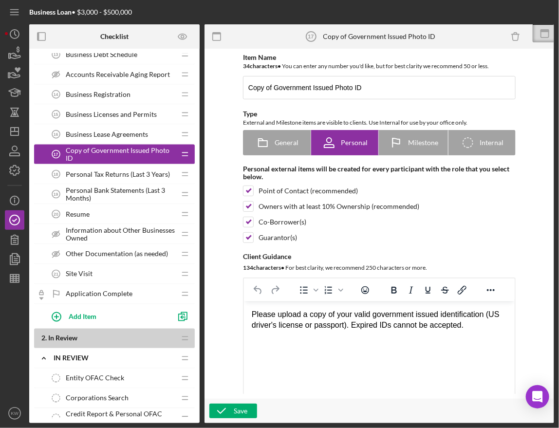
click at [121, 177] on div "Personal Tax Returns (Last 3 Years) 18 Personal Tax Returns (Last 3 Years)" at bounding box center [110, 174] width 129 height 19
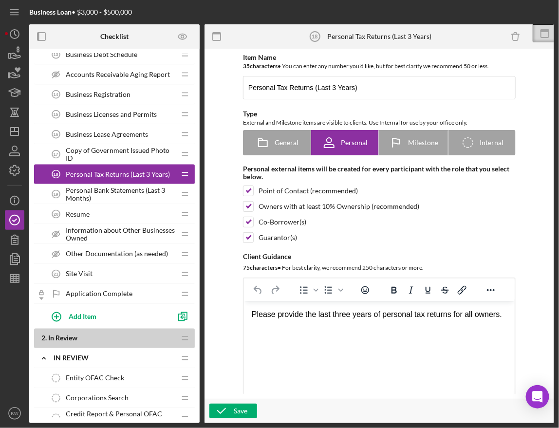
click at [125, 194] on span "Personal Bank Statements (Last 3 Months)" at bounding box center [121, 195] width 110 height 16
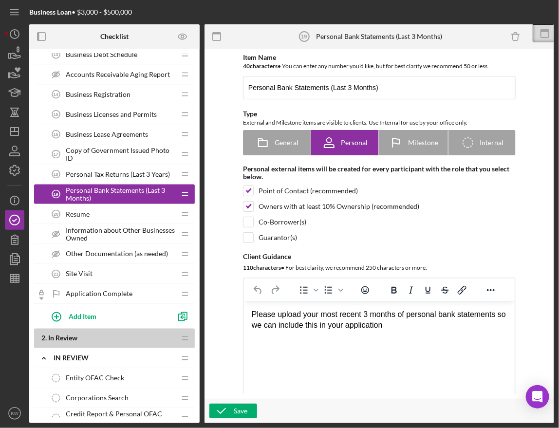
click at [128, 227] on span "Information about Other Businesses Owned" at bounding box center [121, 235] width 110 height 16
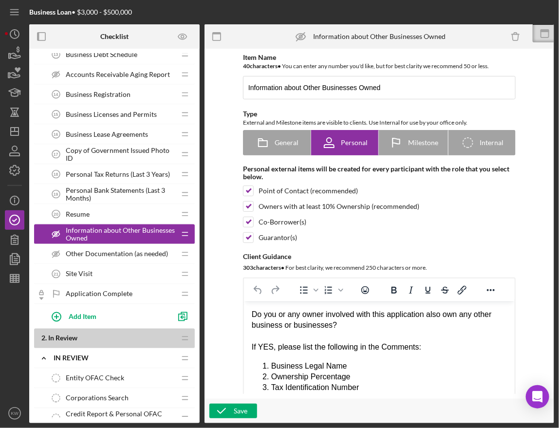
click at [125, 256] on div "Other Documentation (as needed) Other Documentation (as needed)" at bounding box center [110, 254] width 129 height 19
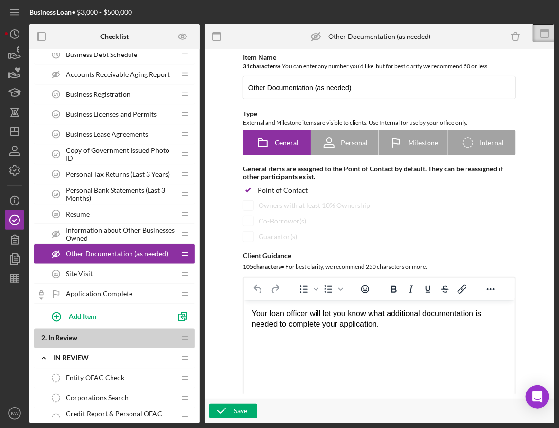
click at [35, 272] on div "Site Visit 21 Site Visit Icon/Drag" at bounding box center [114, 275] width 161 height 20
click at [76, 275] on span "Site Visit" at bounding box center [79, 274] width 27 height 8
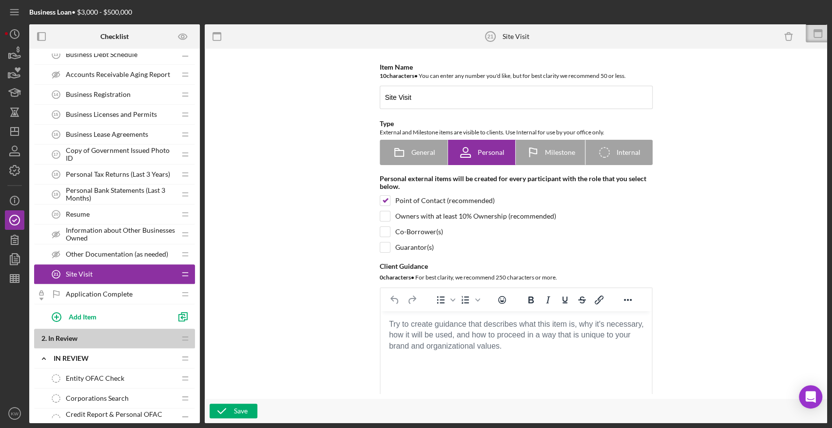
click at [86, 273] on span "Site Visit" at bounding box center [79, 274] width 27 height 8
click at [415, 153] on span "General" at bounding box center [423, 153] width 24 height 8
radio input "true"
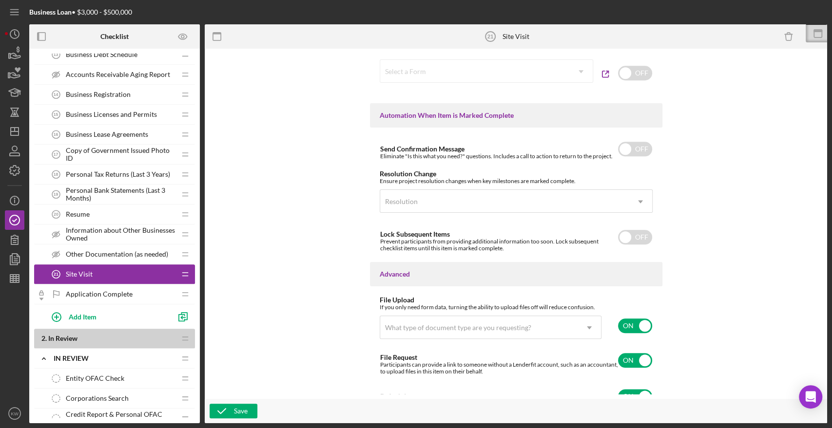
scroll to position [620, 0]
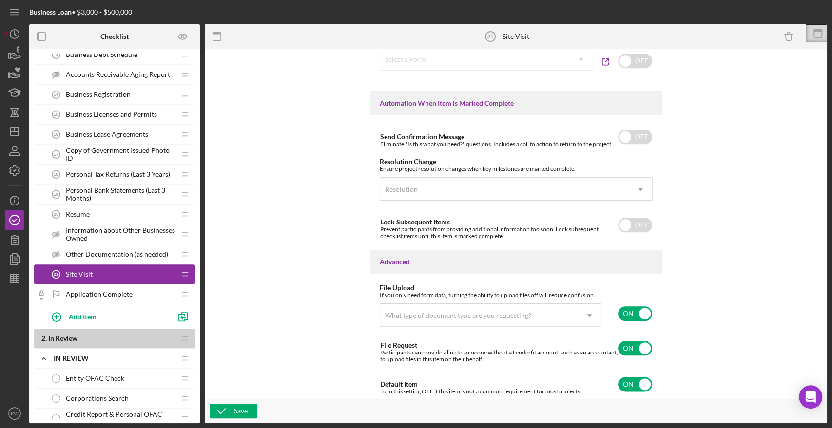
drag, startPoint x: 240, startPoint y: 410, endPoint x: 326, endPoint y: 330, distance: 117.6
click at [326, 330] on div "Item Name 10 character s • You can enter any number you'd like, but for best cl…" at bounding box center [516, 236] width 622 height 375
click at [626, 309] on input "checkbox" at bounding box center [635, 313] width 34 height 15
checkbox input "false"
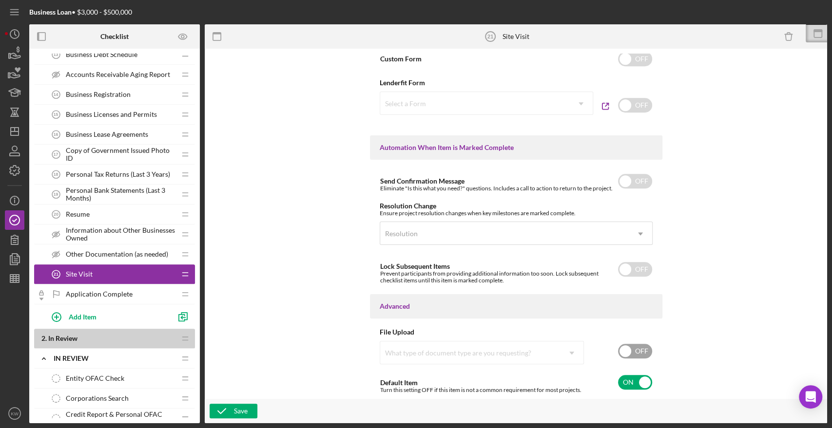
scroll to position [574, 0]
drag, startPoint x: 625, startPoint y: 350, endPoint x: 669, endPoint y: 315, distance: 55.9
click at [669, 315] on div "Item Name 10 character s • You can enter any number you'd like, but for best cl…" at bounding box center [516, 224] width 613 height 341
click at [241, 408] on div "Save" at bounding box center [241, 411] width 14 height 15
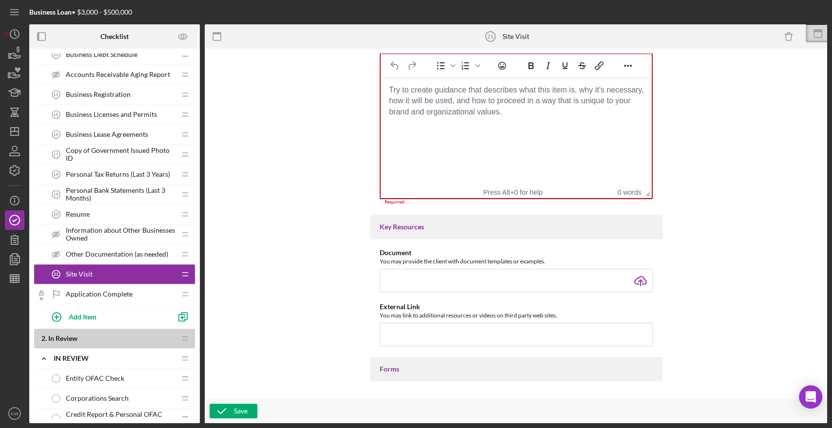
scroll to position [232, 0]
click at [443, 96] on body "Rich Text Area. Press ALT-0 for help." at bounding box center [515, 91] width 255 height 11
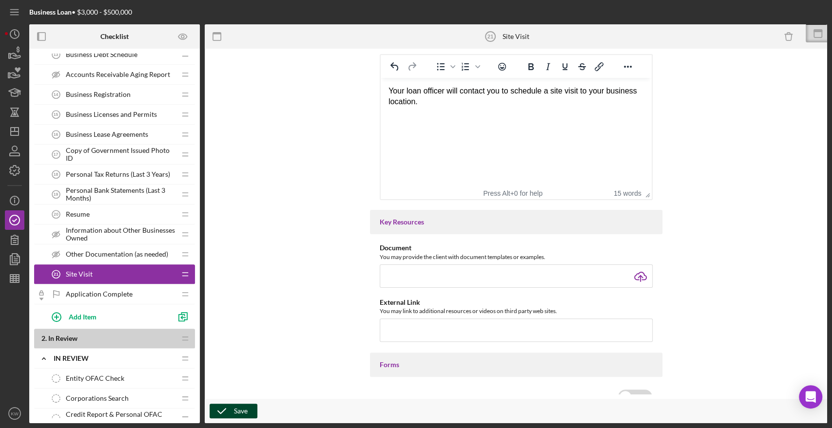
click at [240, 417] on div "Save" at bounding box center [241, 411] width 14 height 15
click at [90, 276] on span "Site Visit" at bounding box center [79, 274] width 27 height 8
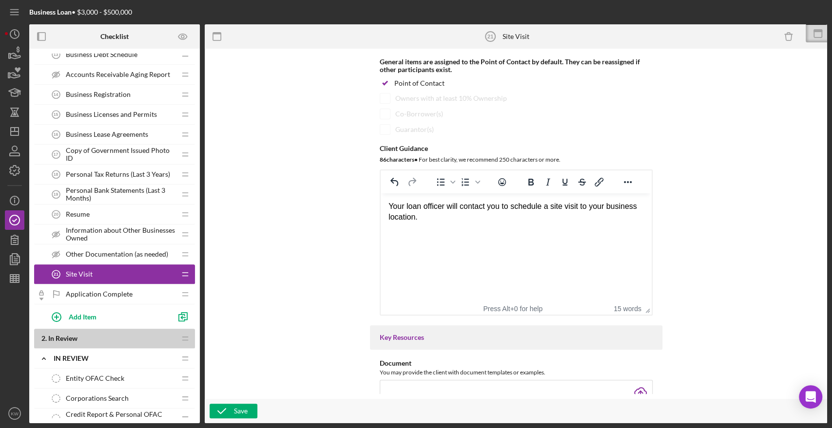
scroll to position [0, 0]
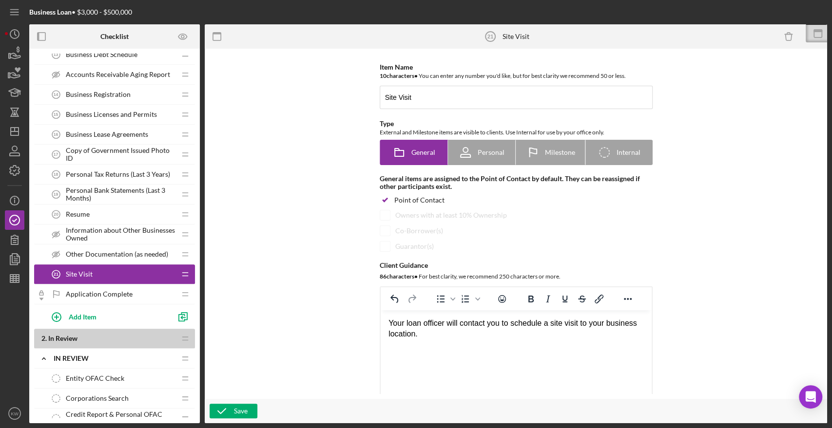
click at [333, 138] on div "Item Name 10 character s • You can enter any number you'd like, but for best cl…" at bounding box center [515, 224] width 537 height 341
click at [105, 287] on div "Application Complete Application Complete" at bounding box center [110, 294] width 129 height 19
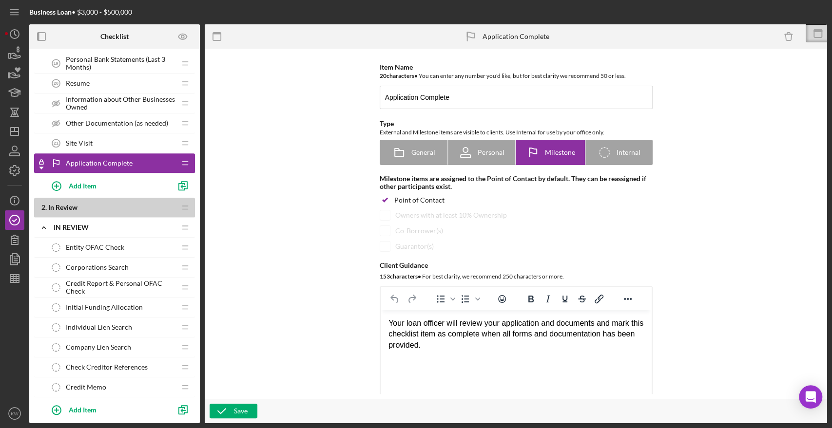
scroll to position [595, 0]
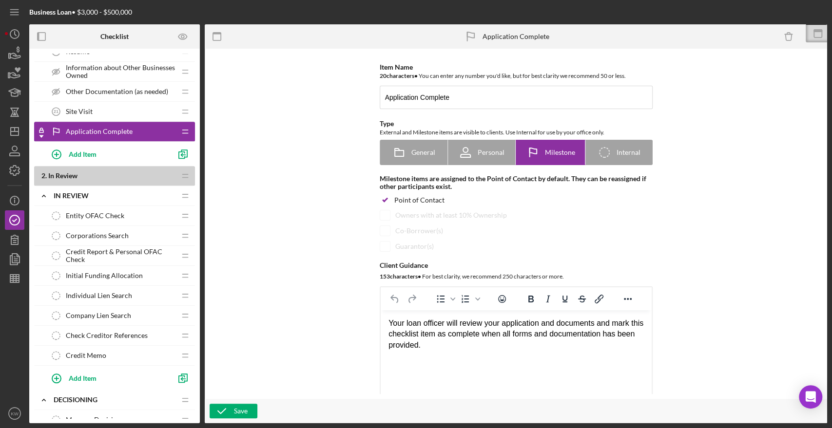
click at [285, 155] on div "Item Name 20 character s • You can enter any number you'd like, but for best cl…" at bounding box center [515, 224] width 537 height 341
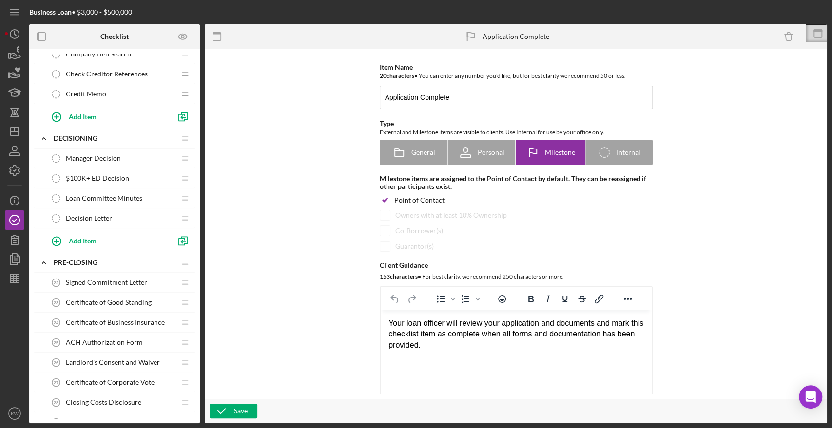
scroll to position [920, 0]
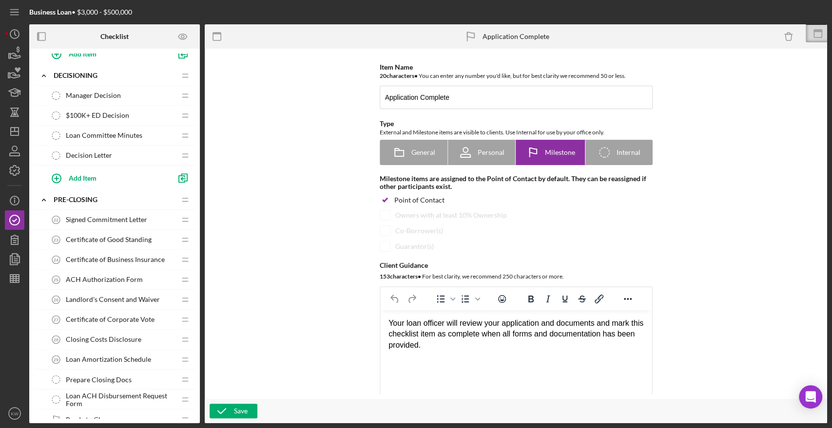
click at [94, 218] on span "Signed Commitment Letter" at bounding box center [106, 220] width 81 height 8
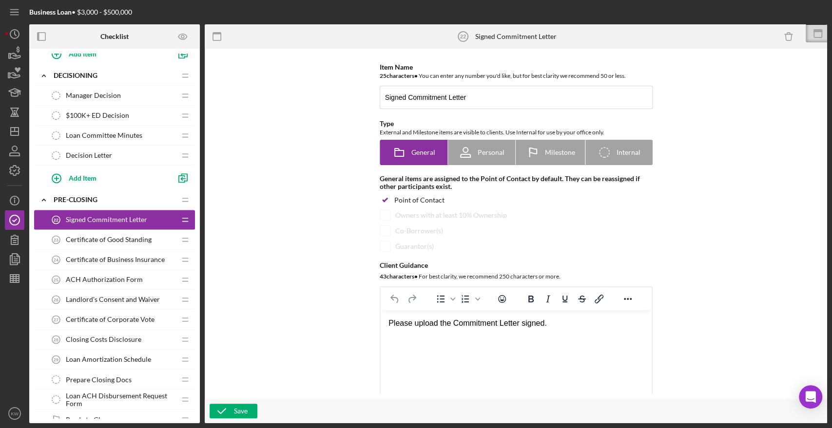
click at [70, 236] on span "Certificate of Good Standing" at bounding box center [109, 240] width 86 height 8
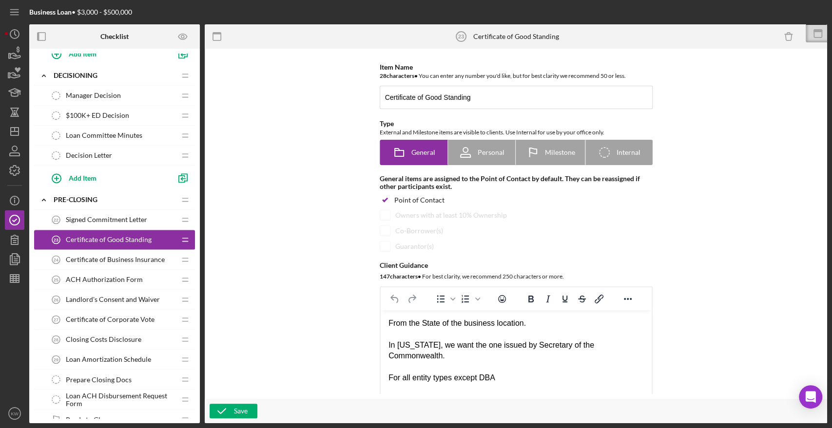
click at [76, 256] on span "Certificate of Business Insurance" at bounding box center [115, 260] width 99 height 8
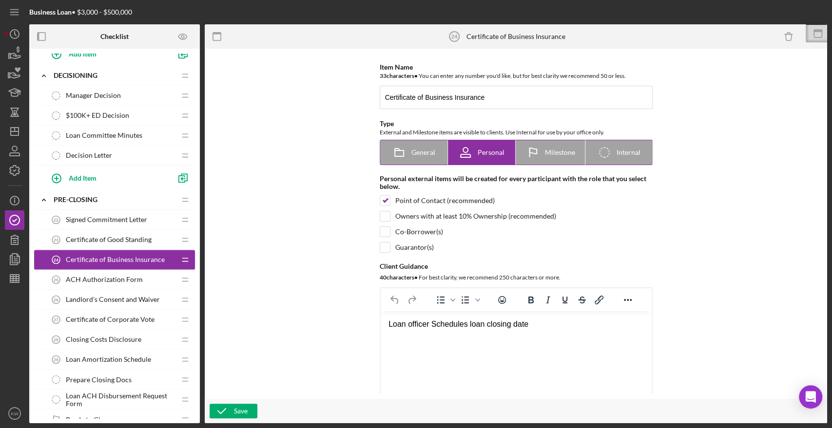
click at [406, 157] on icon at bounding box center [399, 152] width 24 height 24
radio input "true"
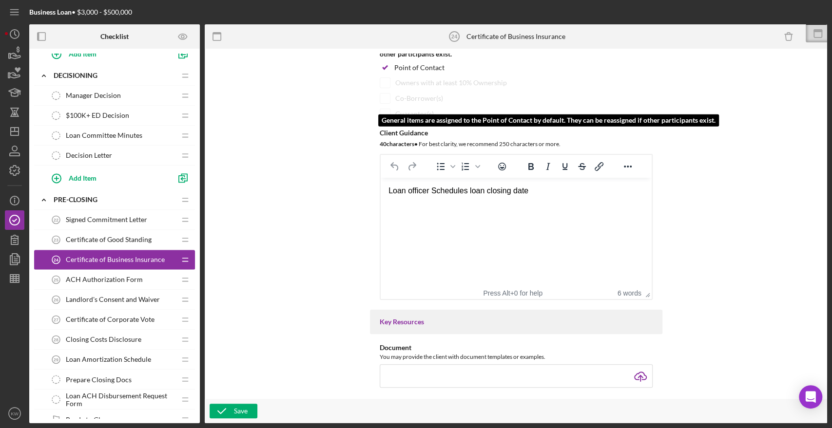
scroll to position [162, 0]
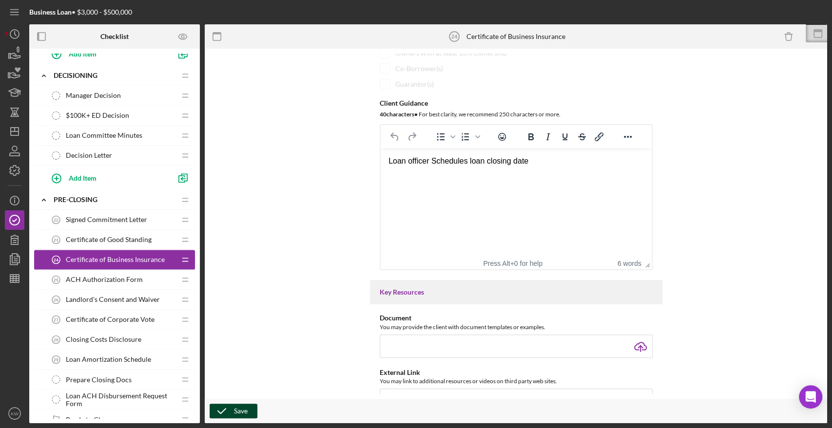
click at [237, 411] on div "Save" at bounding box center [241, 411] width 14 height 15
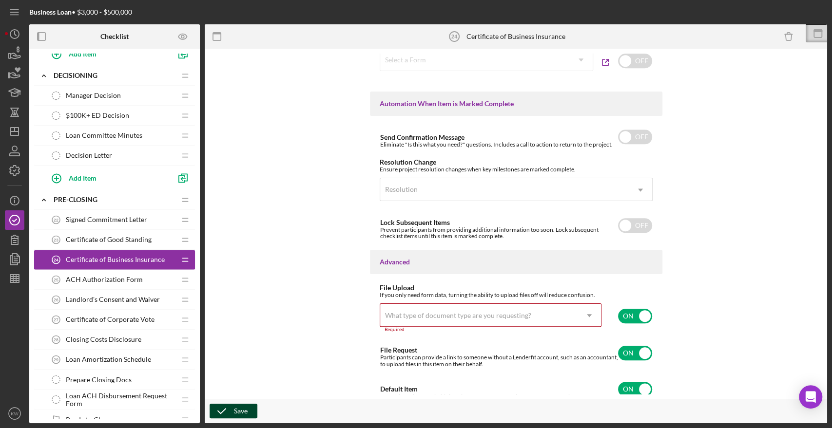
scroll to position [620, 0]
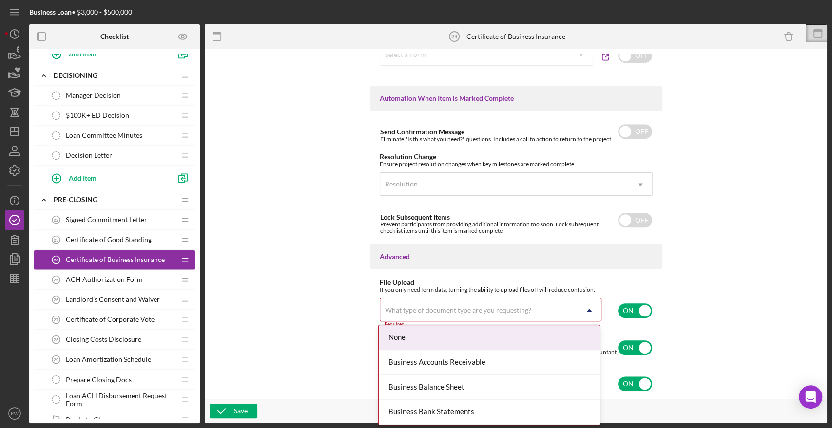
click at [574, 310] on div "What type of document type are you requesting?" at bounding box center [478, 310] width 197 height 22
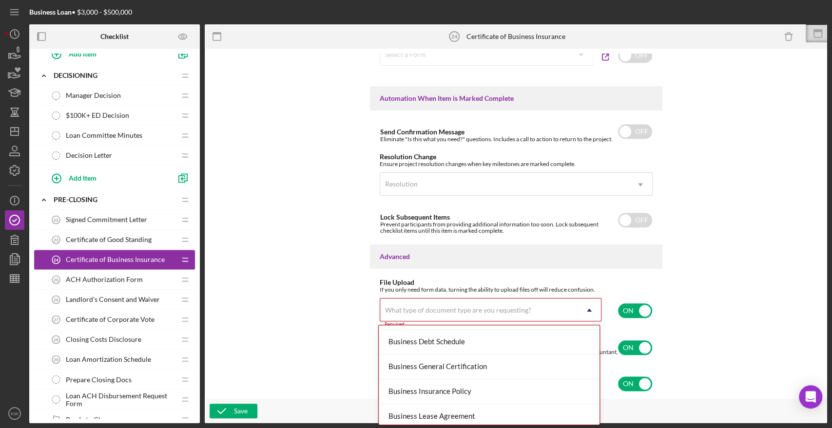
scroll to position [162, 0]
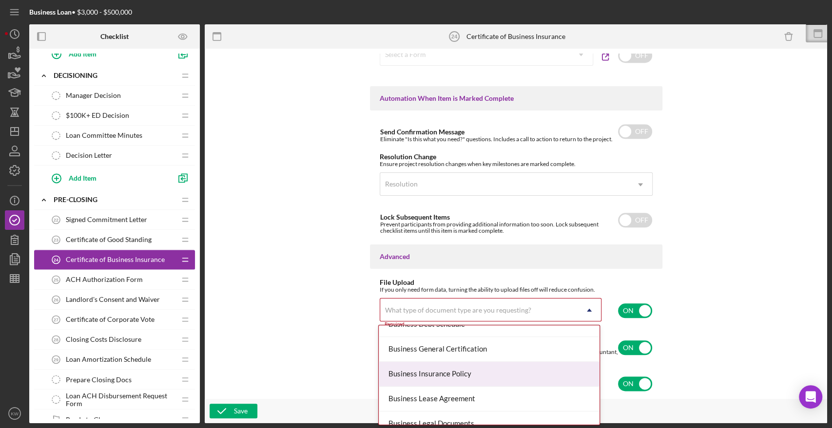
click at [462, 379] on div "Business Insurance Policy" at bounding box center [489, 374] width 221 height 25
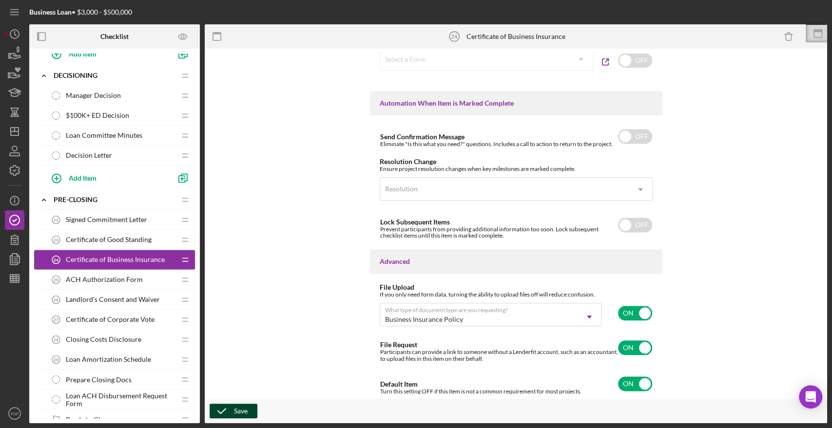
click at [236, 414] on div "Save" at bounding box center [241, 411] width 14 height 15
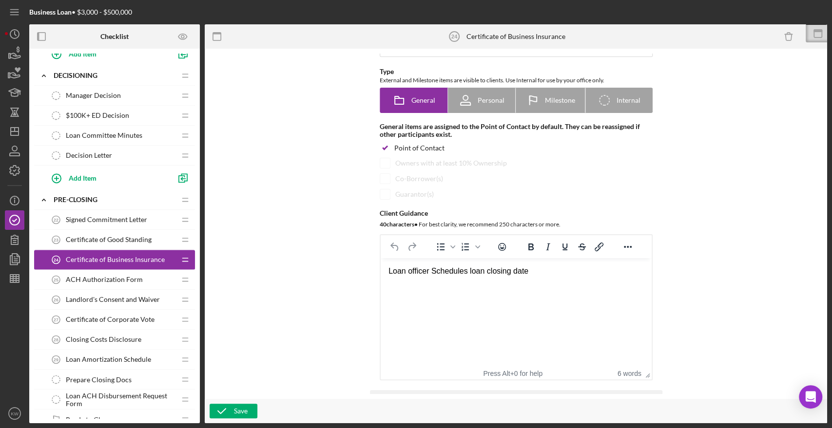
scroll to position [0, 0]
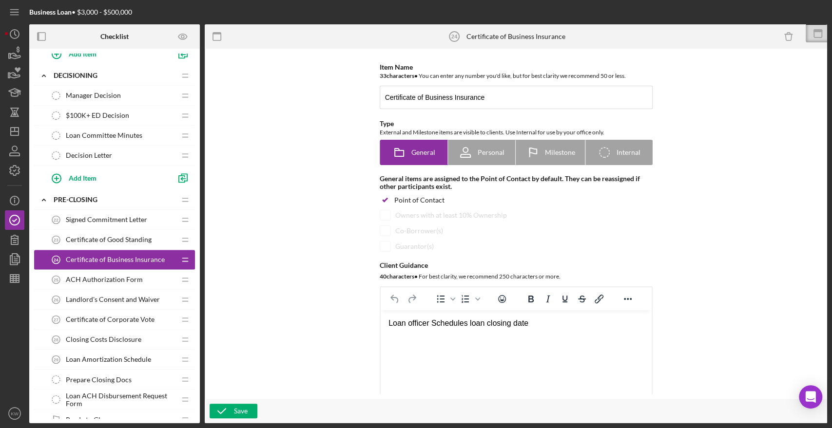
click at [123, 276] on span "ACH Authorization Form" at bounding box center [104, 280] width 77 height 8
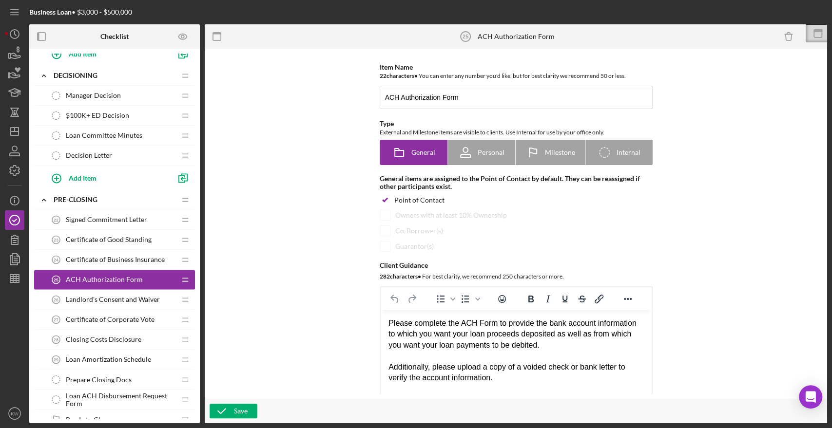
click at [106, 296] on span "Landlord's Consent and Waiver" at bounding box center [113, 300] width 94 height 8
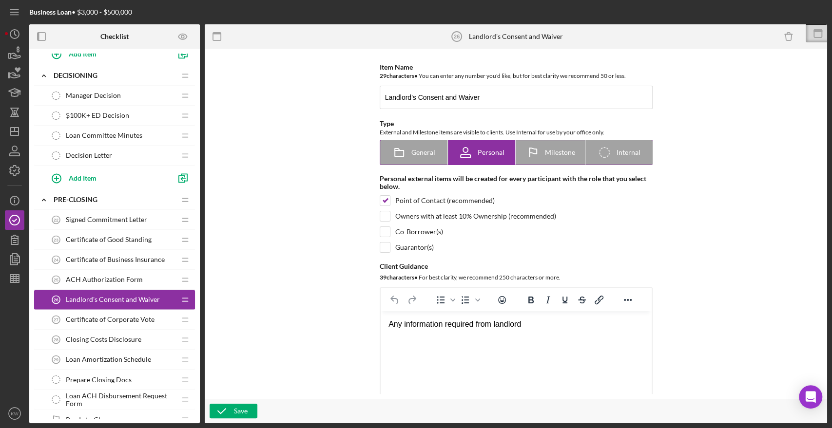
click at [431, 149] on span "General" at bounding box center [423, 153] width 24 height 8
radio input "true"
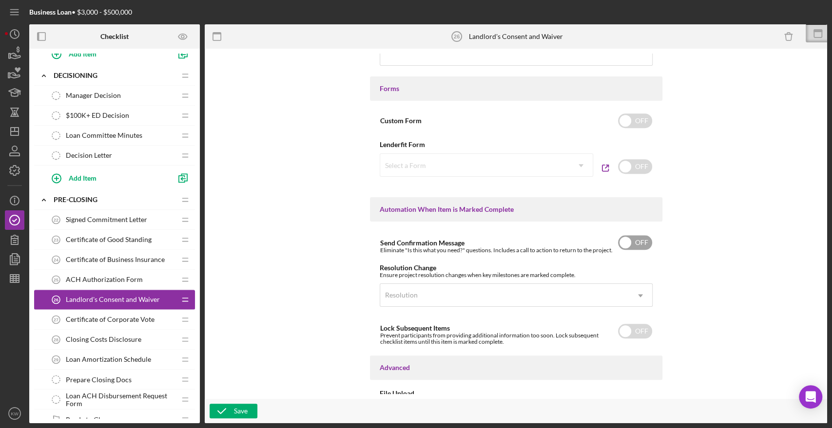
scroll to position [615, 0]
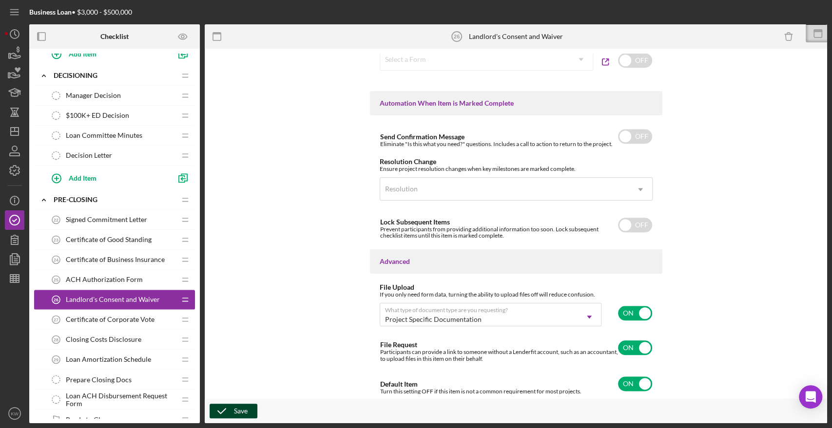
click at [243, 412] on div "Save" at bounding box center [241, 411] width 14 height 15
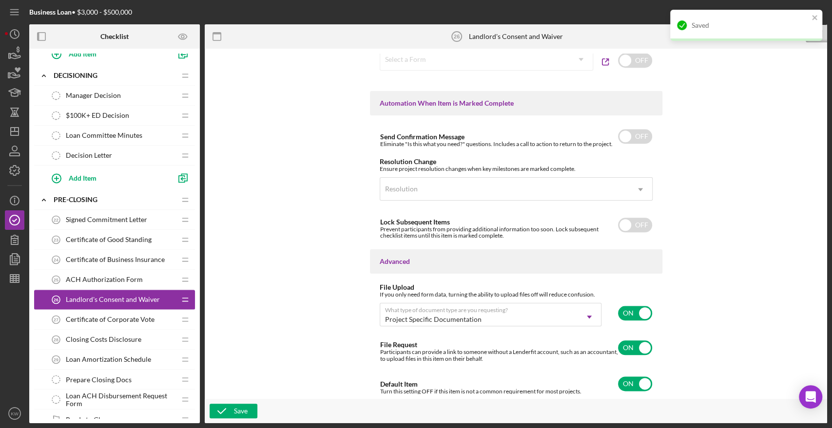
click at [134, 316] on span "Certificate of Corporate Vote" at bounding box center [110, 320] width 89 height 8
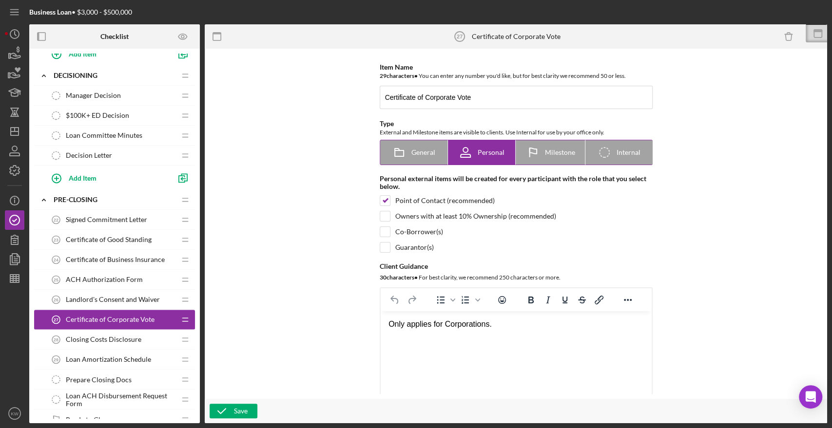
click at [416, 152] on span "General" at bounding box center [423, 153] width 24 height 8
radio input "true"
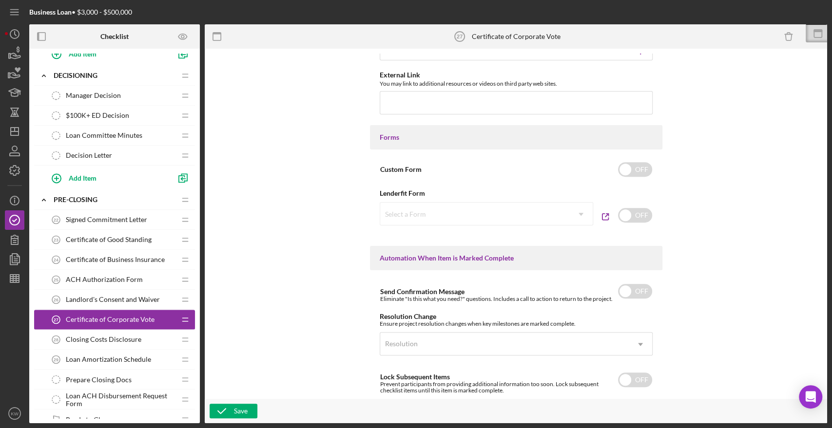
scroll to position [569, 0]
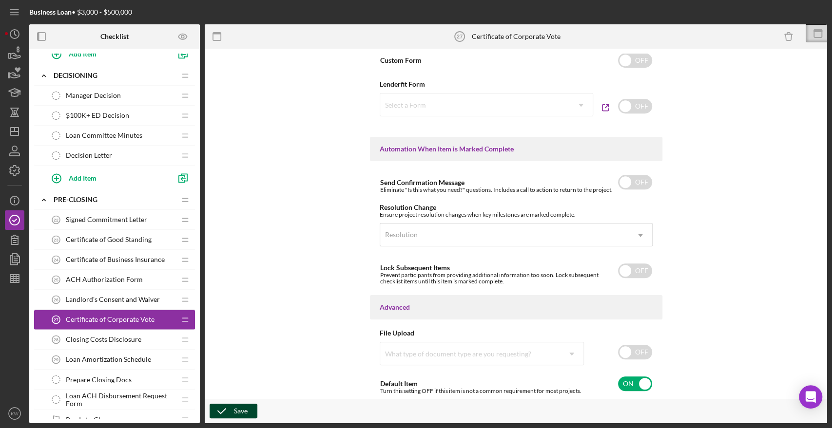
click at [226, 412] on icon "button" at bounding box center [222, 411] width 24 height 24
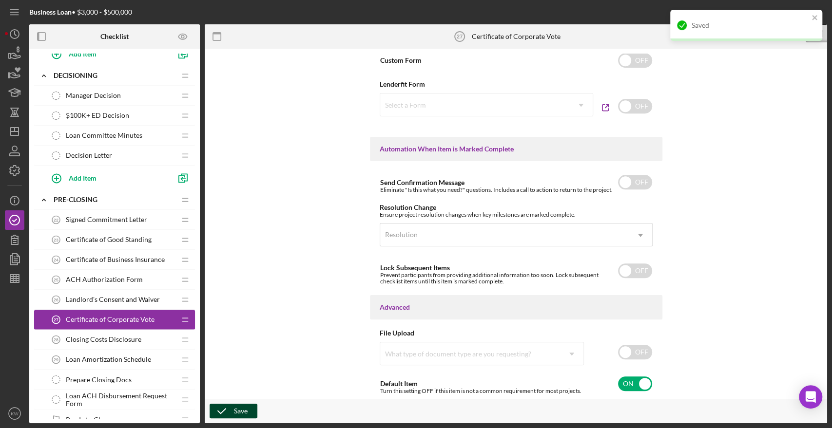
click at [107, 341] on div "Closing Costs Disclosure 28 Closing Costs Disclosure" at bounding box center [110, 339] width 129 height 19
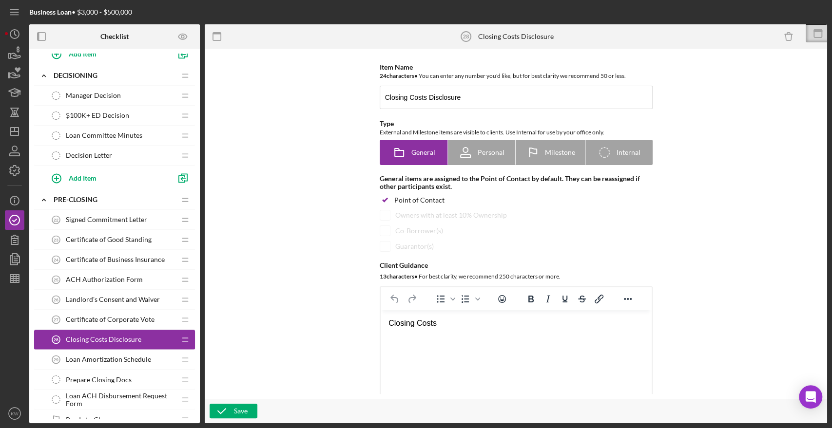
click at [122, 359] on span "Loan Amortization Schedule" at bounding box center [108, 360] width 85 height 8
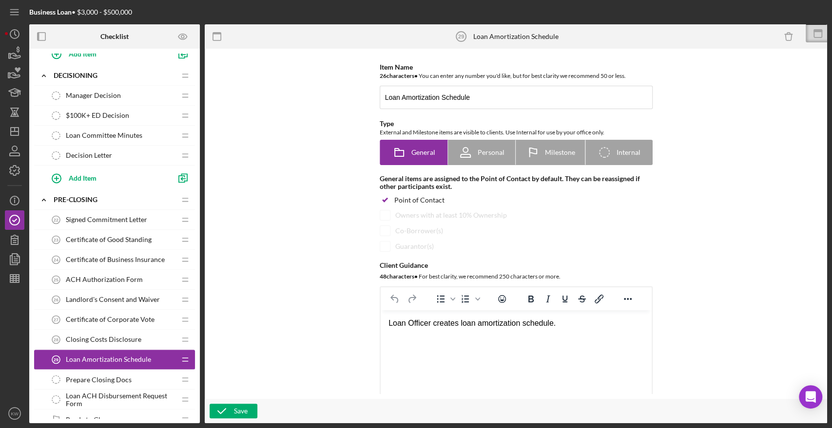
click at [103, 377] on span "Prepare Closing Docs" at bounding box center [99, 380] width 66 height 8
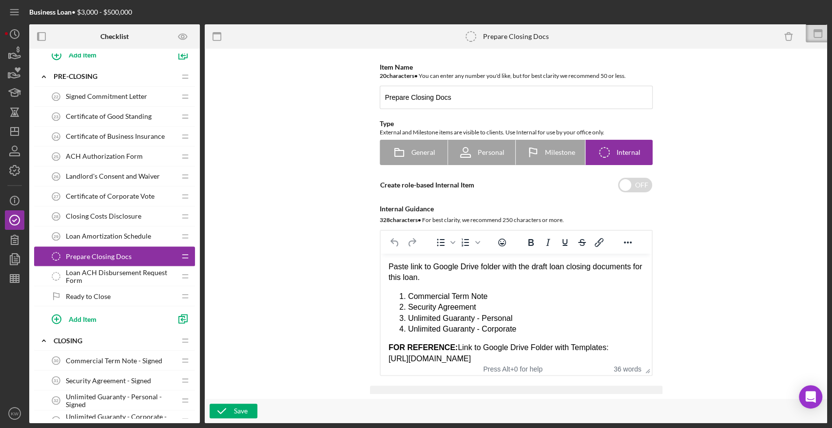
scroll to position [1083, 0]
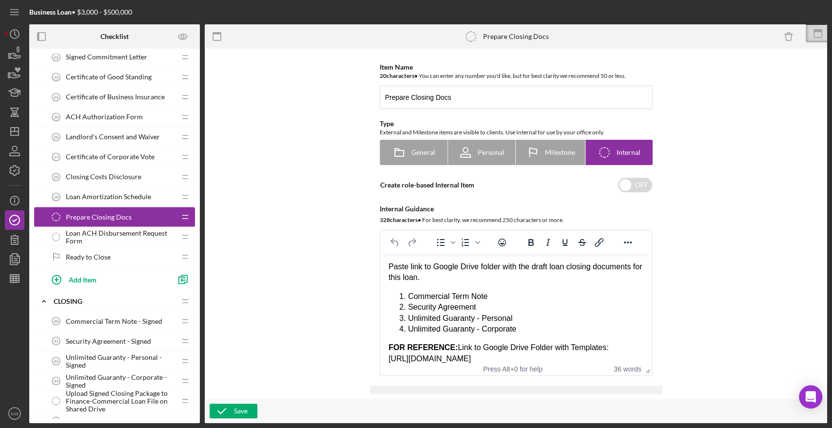
click at [94, 232] on span "Loan ACH Disbursement Request Form" at bounding box center [121, 237] width 110 height 16
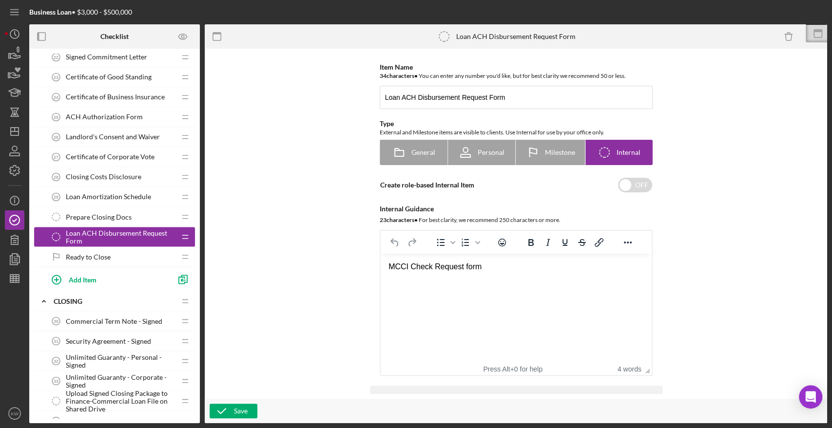
click at [90, 253] on span "Ready to Close" at bounding box center [88, 257] width 45 height 8
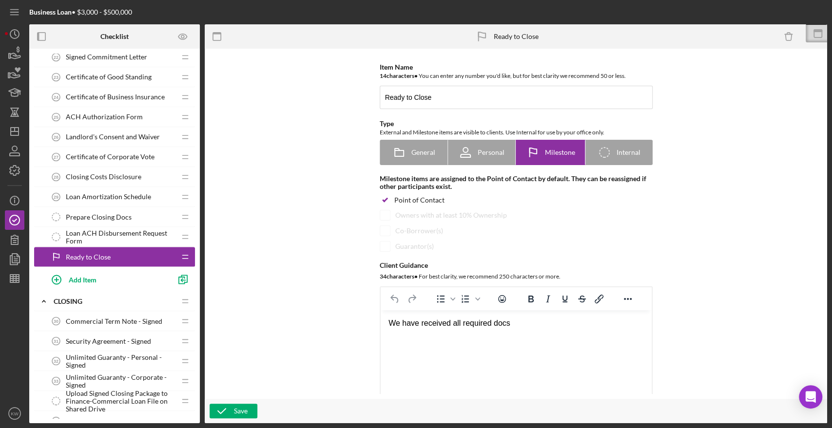
scroll to position [1245, 0]
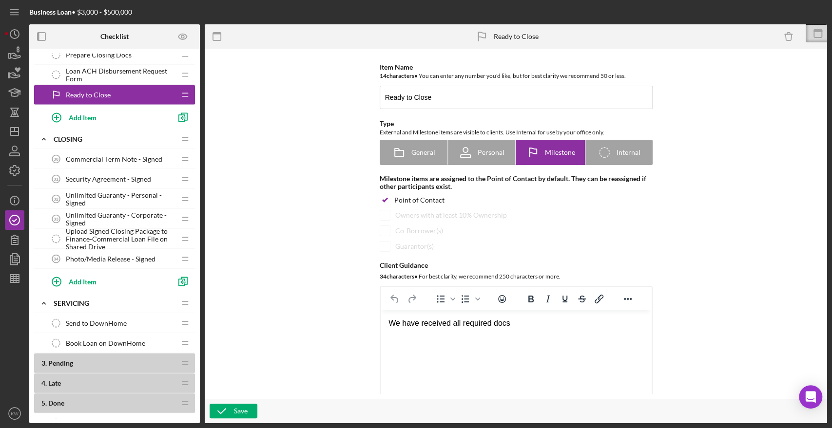
click at [114, 155] on span "Commercial Term Note - Signed" at bounding box center [114, 159] width 96 height 8
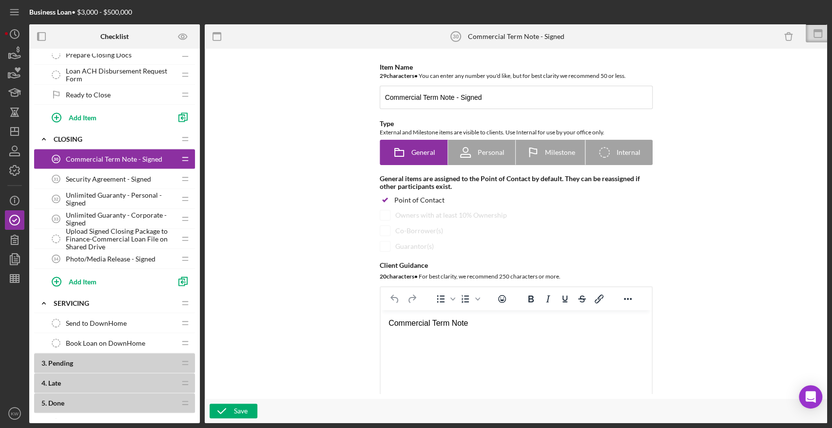
click at [104, 178] on span "Security Agreement - Signed" at bounding box center [108, 179] width 85 height 8
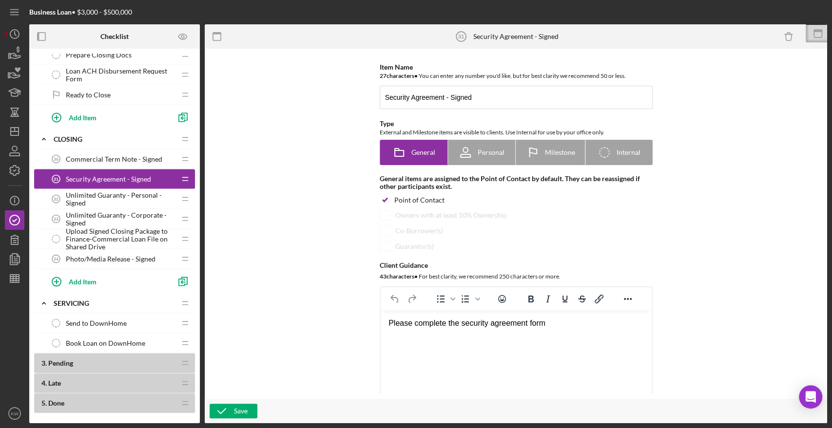
click at [96, 193] on span "Unlimited Guaranty - Personal - Signed" at bounding box center [121, 199] width 110 height 16
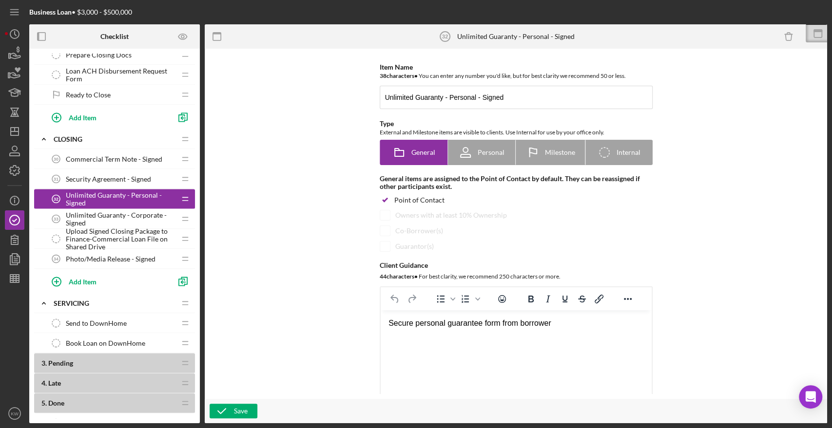
click at [91, 213] on span "Unlimited Guaranty - Corporate - Signed" at bounding box center [121, 219] width 110 height 16
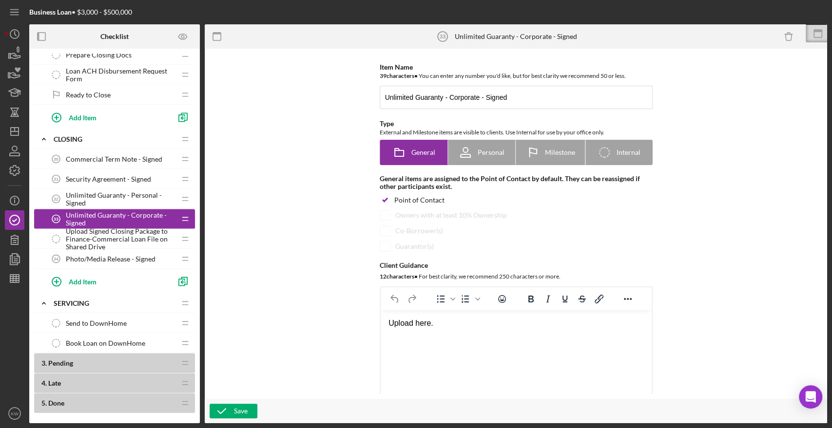
click at [88, 237] on span "Upload Signed Closing Package to Finance-Commercial Loan File on Shared Drive" at bounding box center [121, 238] width 110 height 23
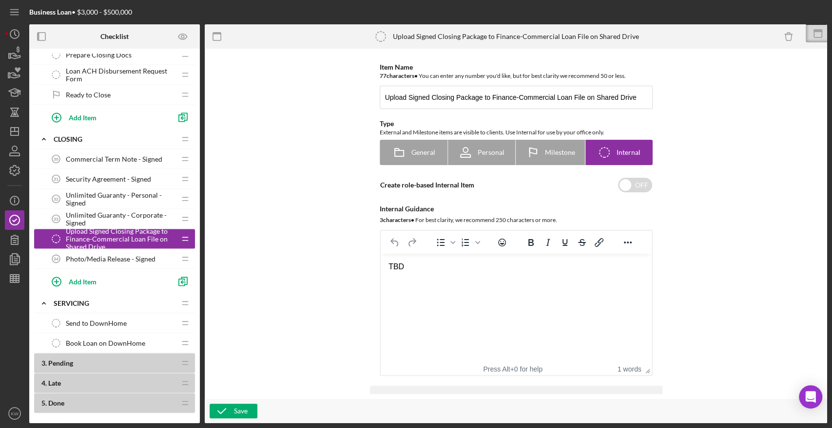
click at [101, 255] on span "Photo/Media Release - Signed" at bounding box center [111, 259] width 90 height 8
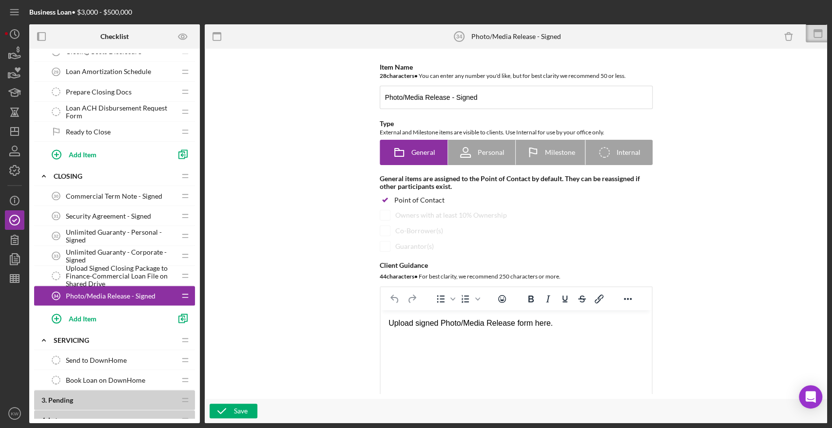
scroll to position [1201, 0]
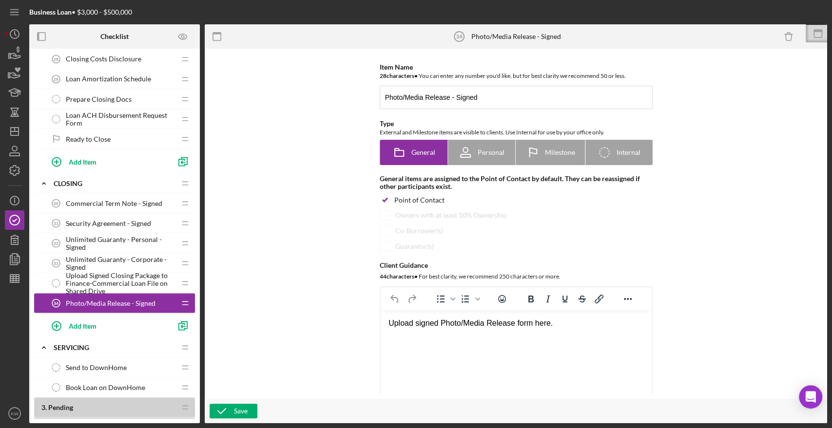
click at [133, 237] on span "Unlimited Guaranty - Personal - Signed" at bounding box center [121, 243] width 110 height 16
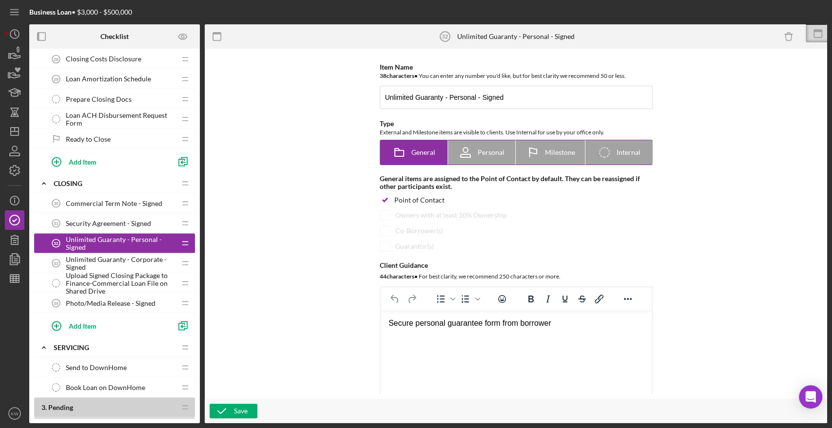
click at [489, 155] on span "Personal" at bounding box center [491, 153] width 27 height 8
radio input "false"
radio input "true"
checkbox input "false"
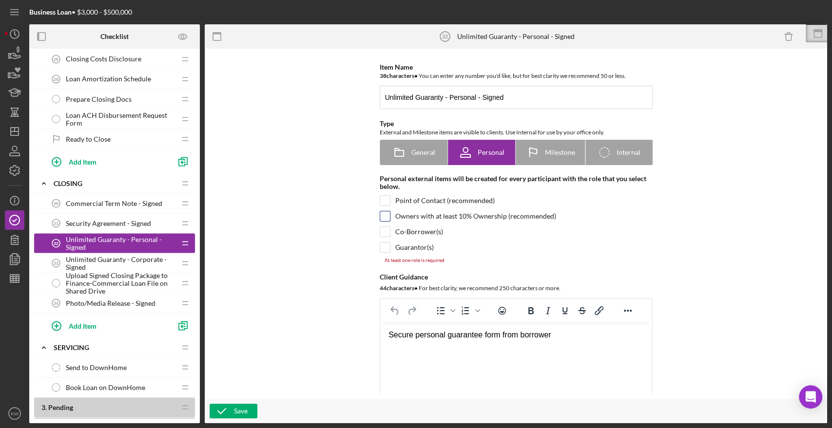
click at [382, 215] on input "checkbox" at bounding box center [385, 216] width 10 height 10
checkbox input "true"
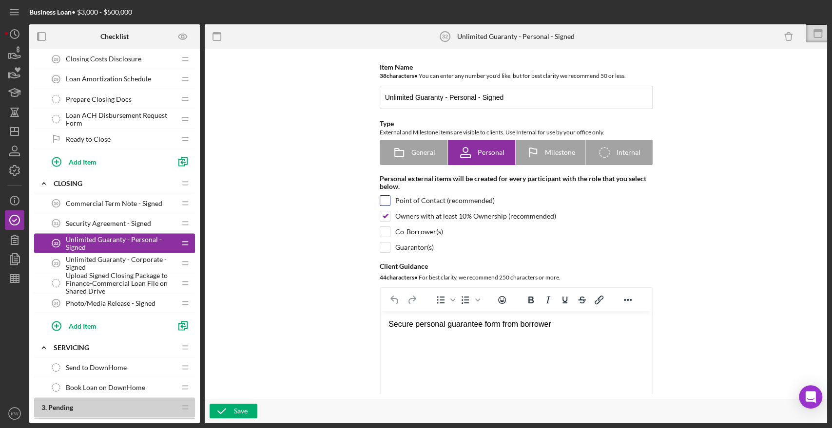
click at [384, 199] on input "checkbox" at bounding box center [385, 201] width 10 height 10
checkbox input "true"
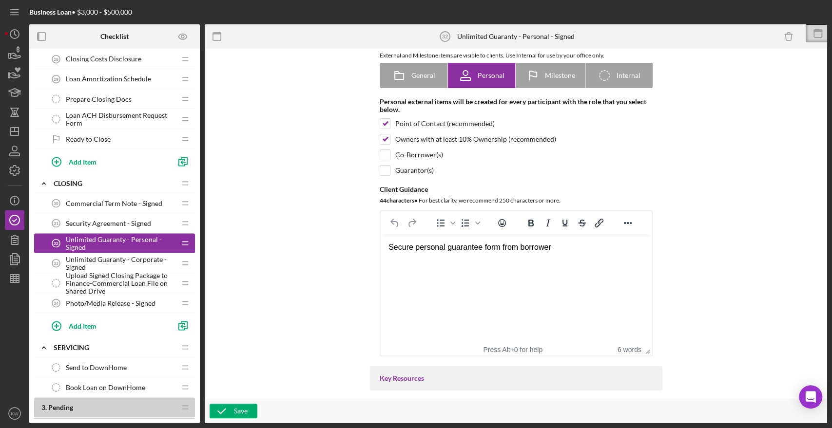
scroll to position [162, 0]
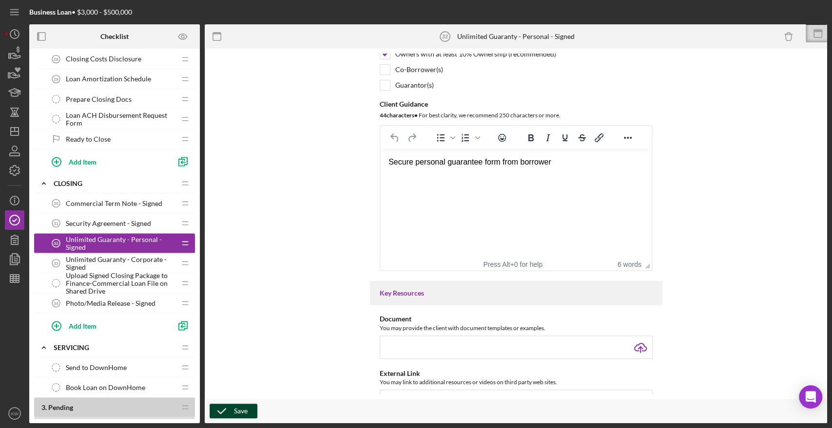
click at [245, 413] on div "Save" at bounding box center [241, 411] width 14 height 15
click at [105, 299] on span "Upload Signed Closing Package to Finance-Commercial Loan File on Shared Drive" at bounding box center [121, 302] width 110 height 23
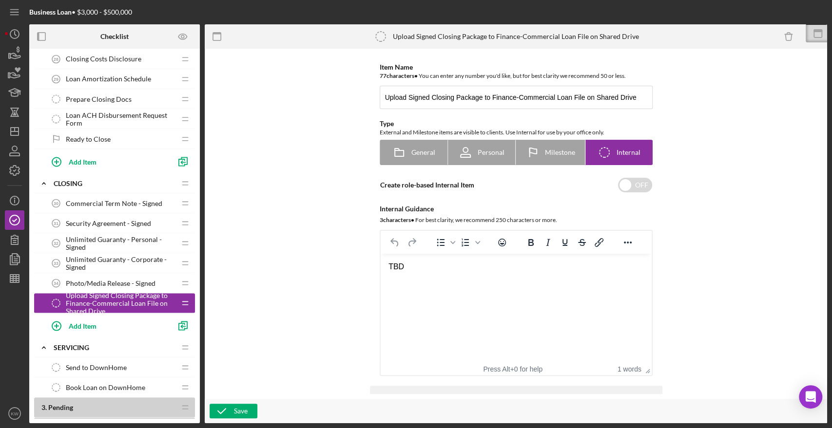
click at [103, 279] on span "Photo/Media Release - Signed" at bounding box center [111, 283] width 90 height 8
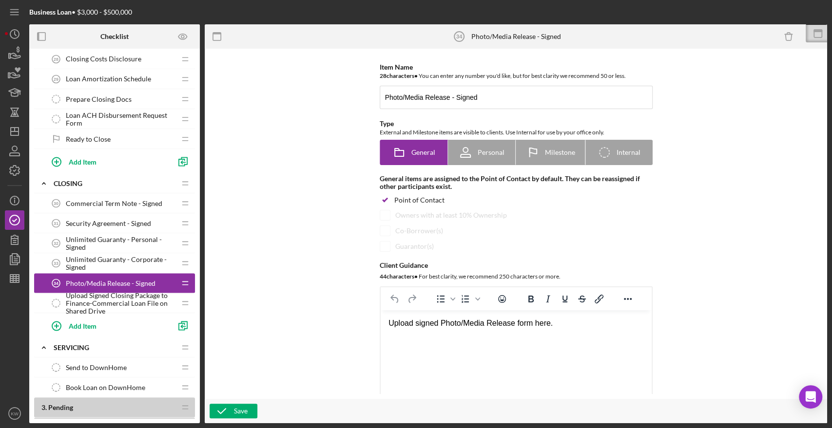
click at [106, 255] on span "Unlimited Guaranty - Corporate - Signed" at bounding box center [121, 263] width 110 height 16
